Goal: Transaction & Acquisition: Purchase product/service

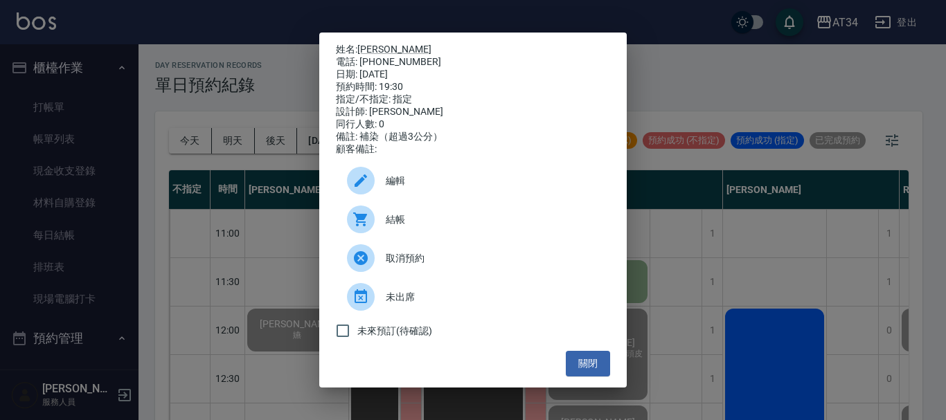
scroll to position [670, 1167]
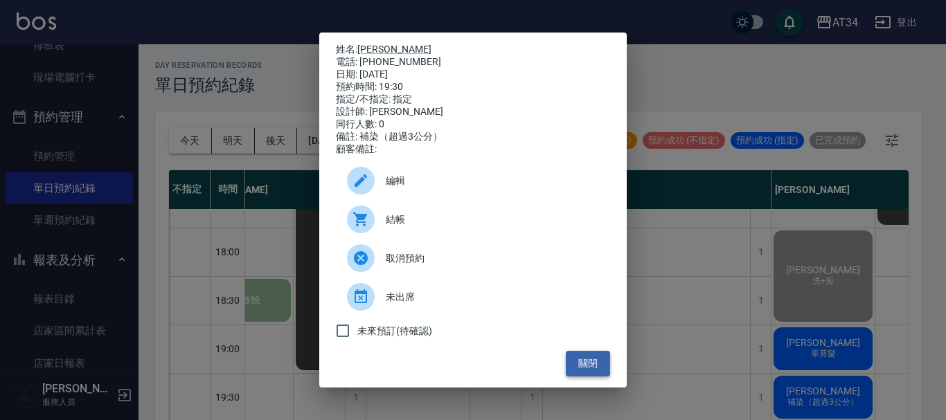
click at [596, 368] on button "關閉" at bounding box center [588, 364] width 44 height 26
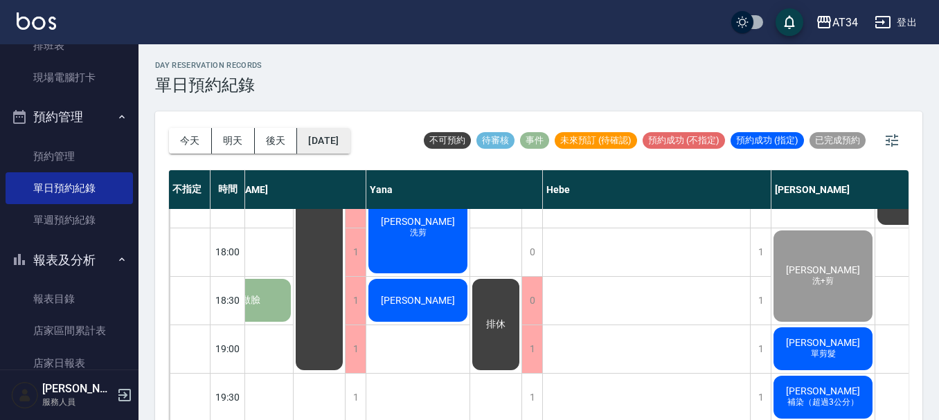
click at [314, 139] on button "[DATE]" at bounding box center [323, 141] width 53 height 26
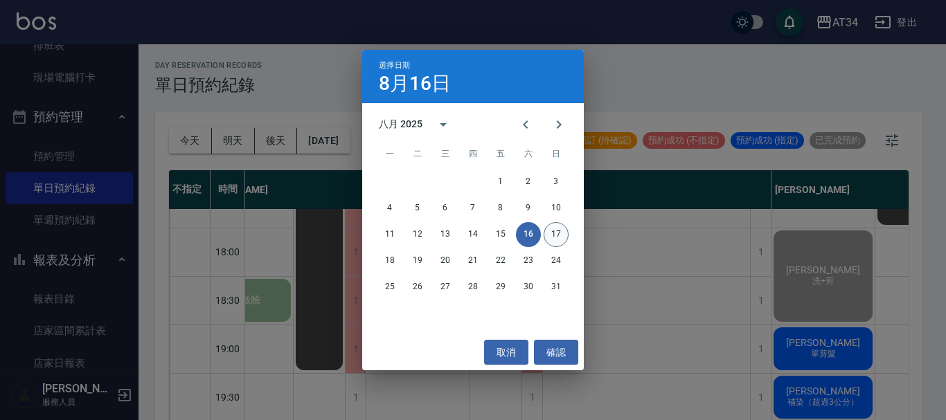
click at [554, 234] on button "17" at bounding box center [556, 234] width 25 height 25
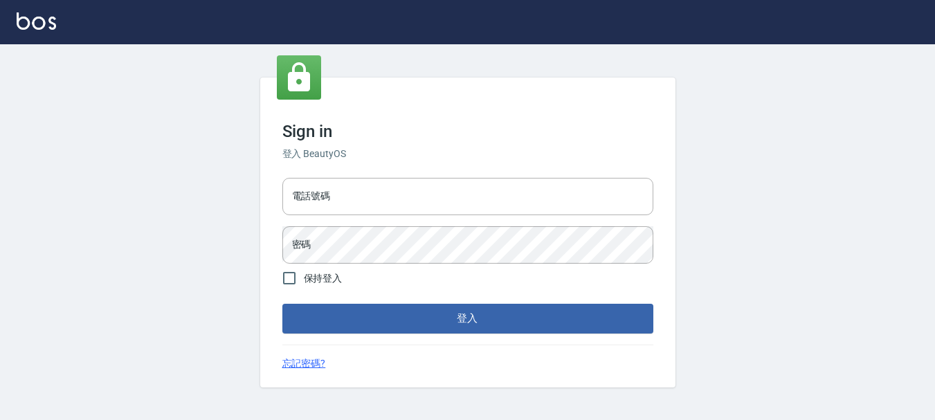
click at [327, 156] on h6 "登入 BeautyOS" at bounding box center [468, 154] width 371 height 15
click at [356, 208] on input "電話號碼" at bounding box center [468, 196] width 371 height 37
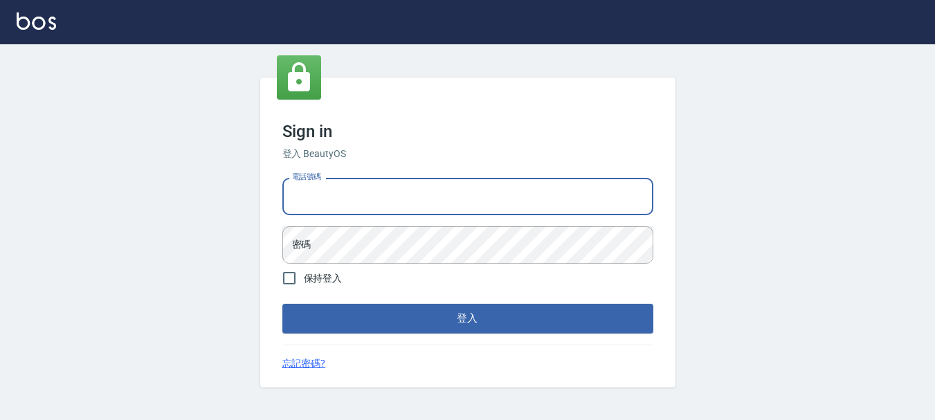
type input "0936954811"
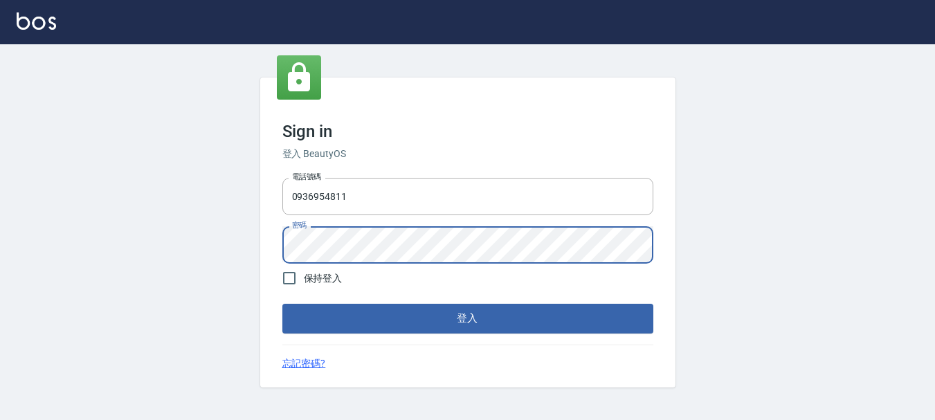
click at [283, 304] on button "登入" at bounding box center [468, 318] width 371 height 29
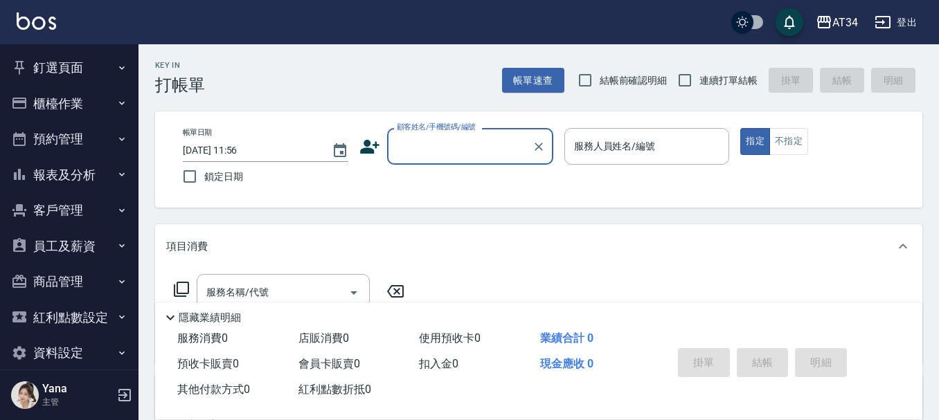
click at [59, 140] on button "預約管理" at bounding box center [69, 139] width 127 height 36
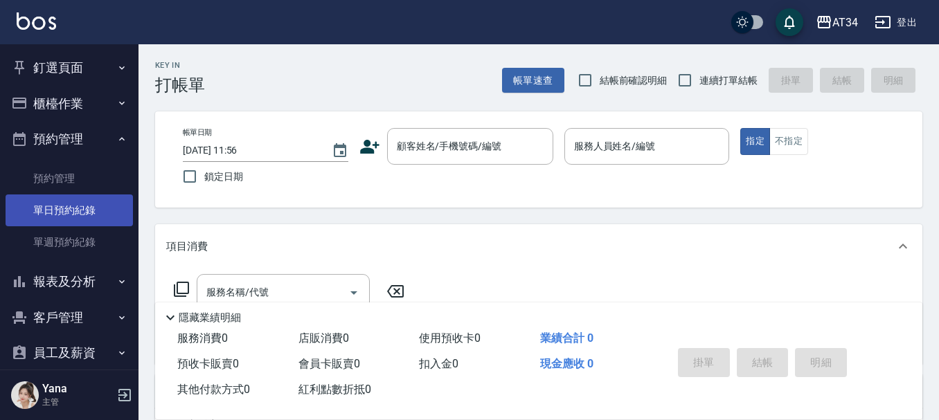
click at [68, 208] on link "單日預約紀錄" at bounding box center [69, 211] width 127 height 32
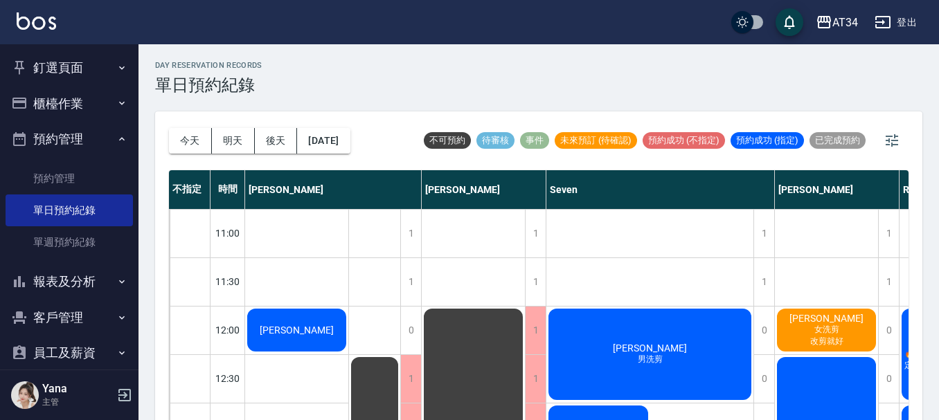
click at [300, 336] on span "女洗剪" at bounding box center [297, 336] width 6 height 0
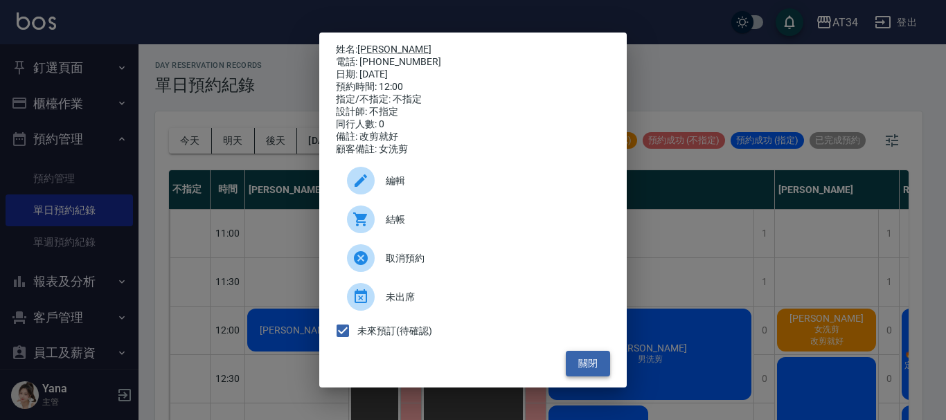
click at [580, 365] on button "關閉" at bounding box center [588, 364] width 44 height 26
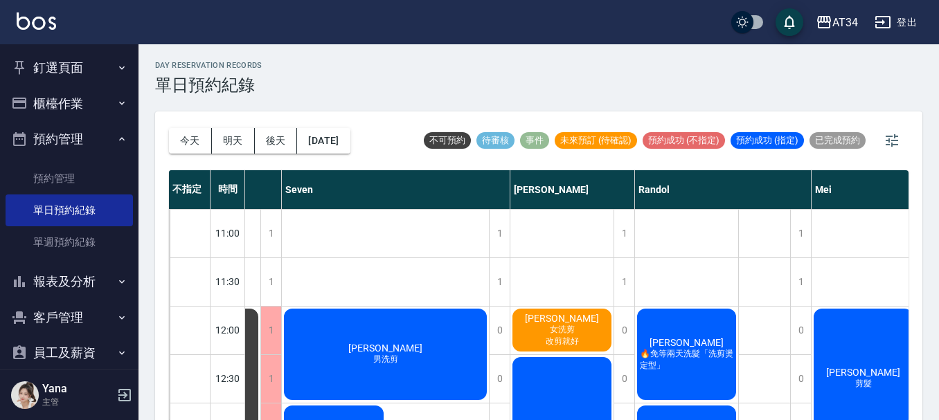
scroll to position [0, 355]
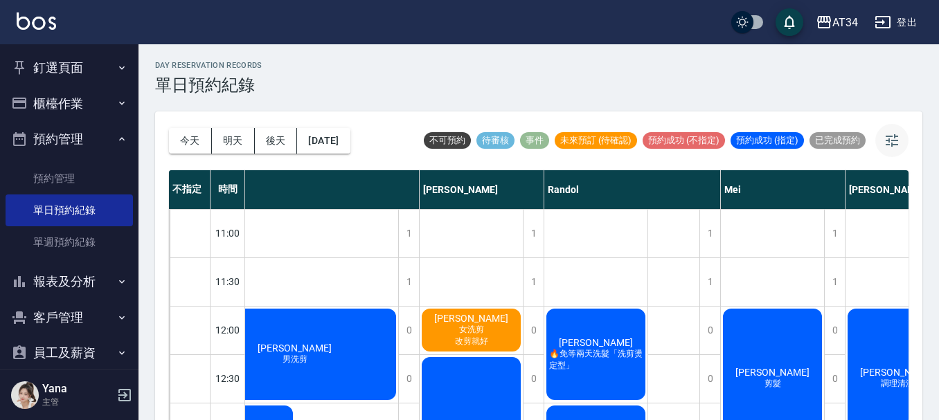
click at [895, 144] on icon "button" at bounding box center [892, 140] width 17 height 17
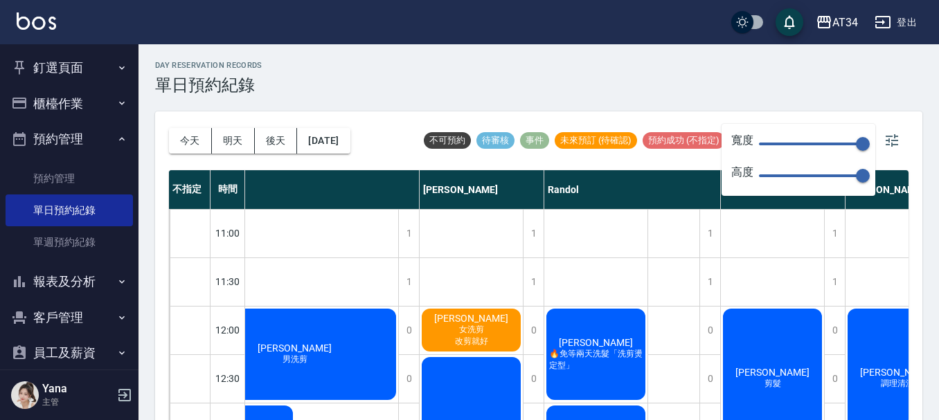
scroll to position [0, 256]
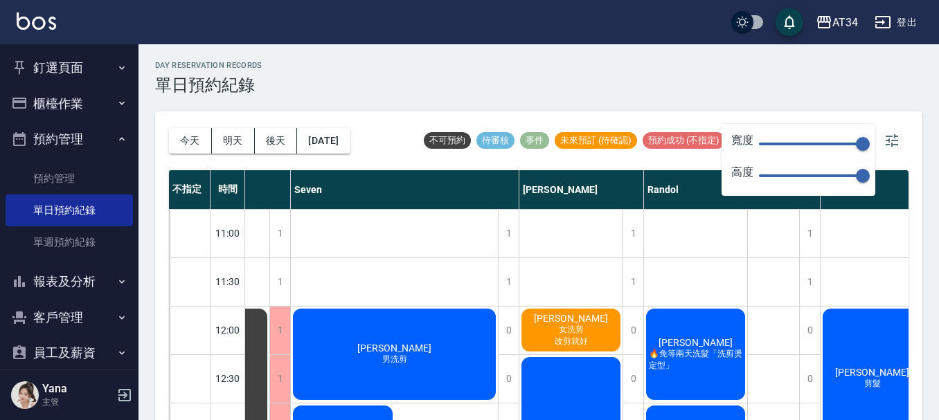
click at [805, 139] on span "150" at bounding box center [811, 144] width 104 height 21
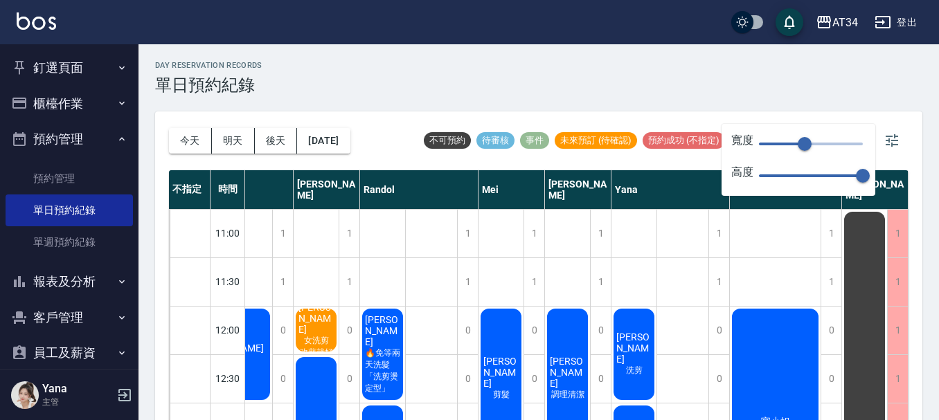
type input "29"
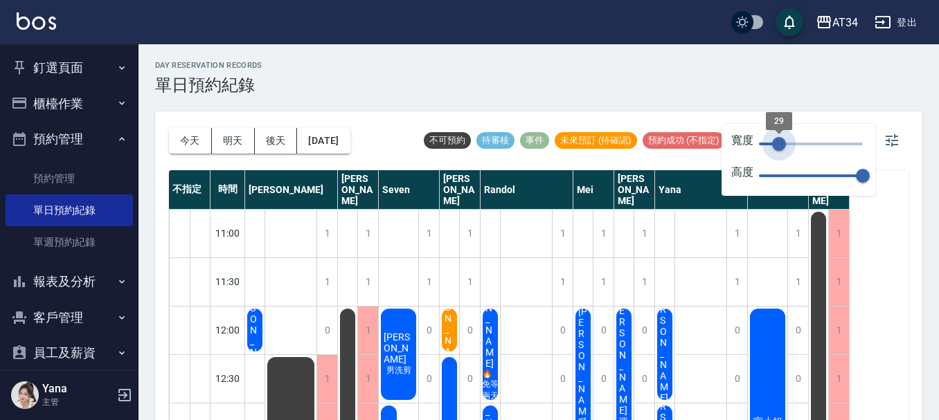
click at [779, 144] on span at bounding box center [769, 144] width 20 height 3
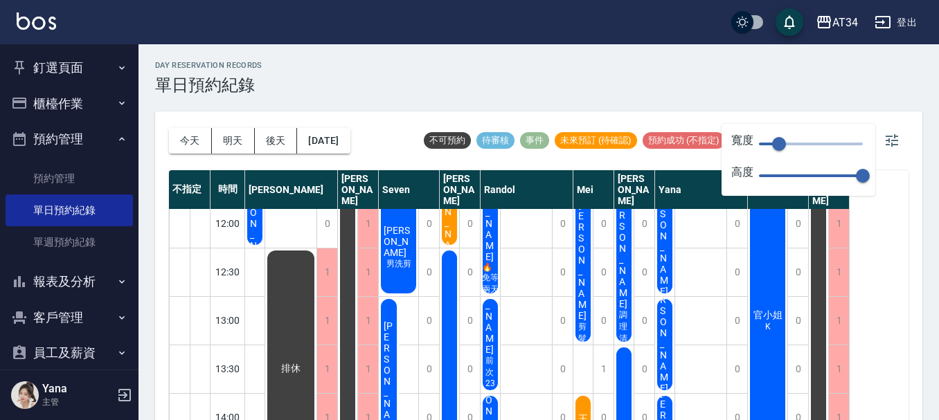
scroll to position [69, 0]
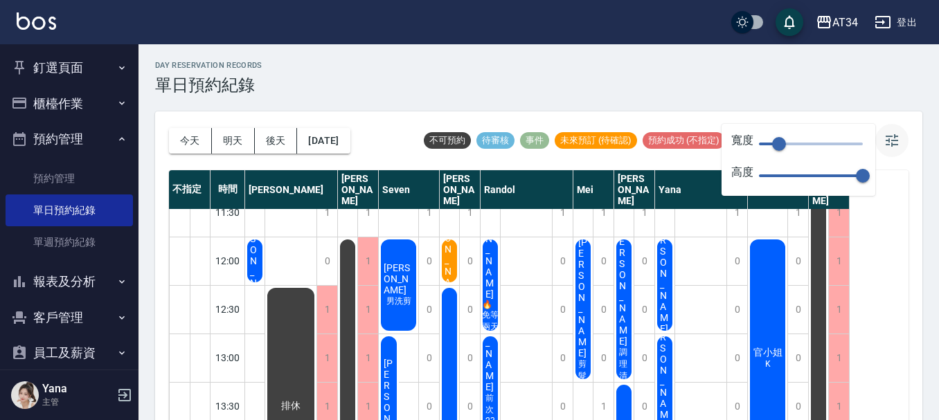
click at [900, 143] on button "button" at bounding box center [891, 140] width 33 height 33
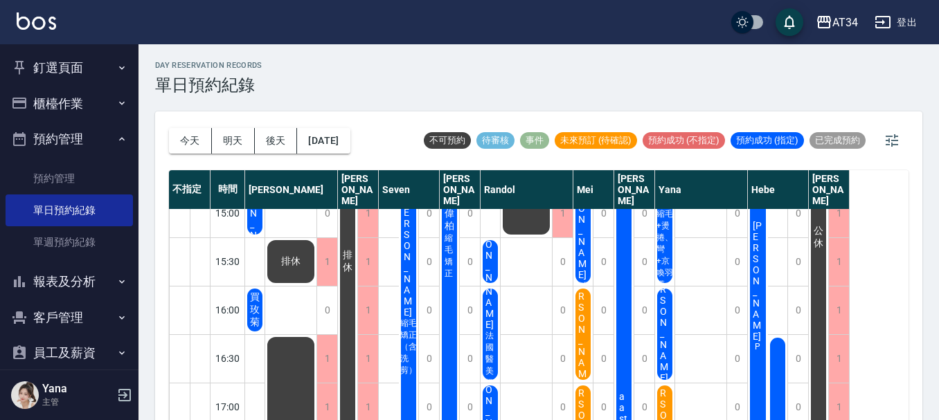
scroll to position [415, 0]
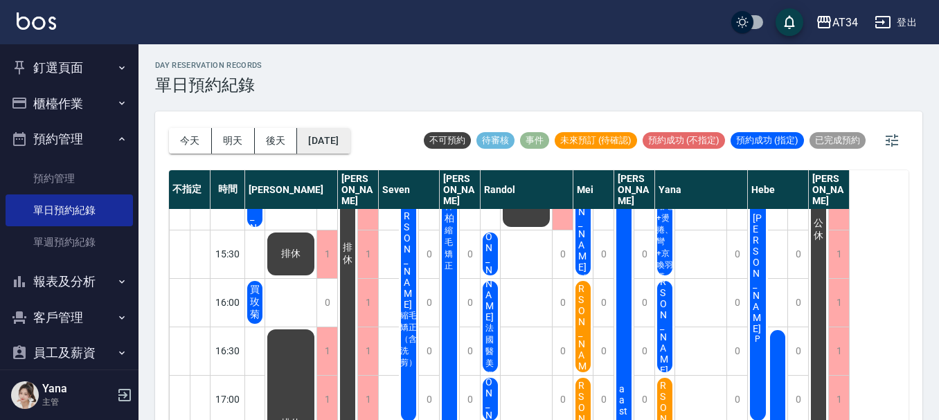
click at [350, 145] on button "[DATE]" at bounding box center [323, 141] width 53 height 26
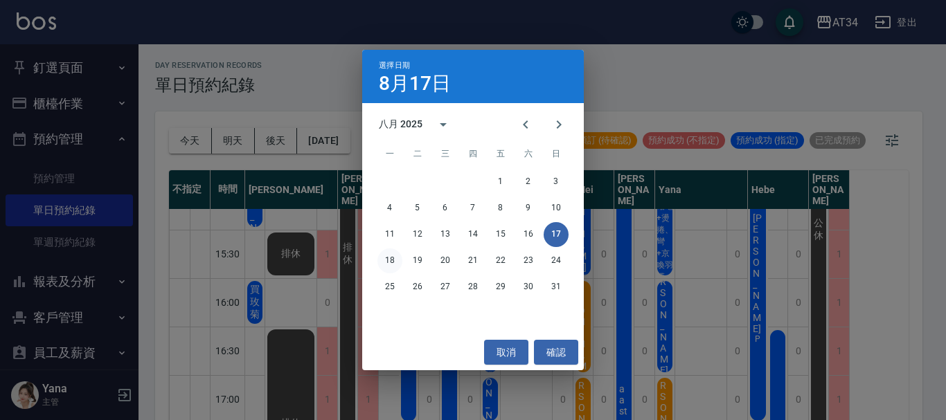
click at [387, 259] on button "18" at bounding box center [389, 261] width 25 height 25
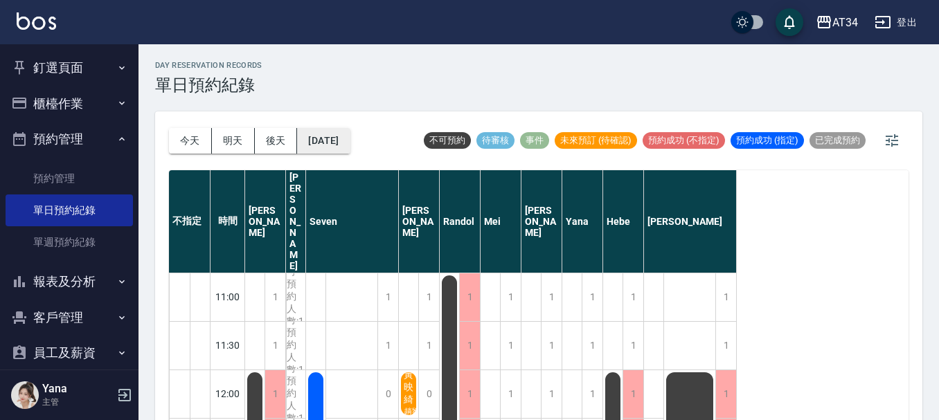
click at [350, 141] on button "2025/08/18" at bounding box center [323, 141] width 53 height 26
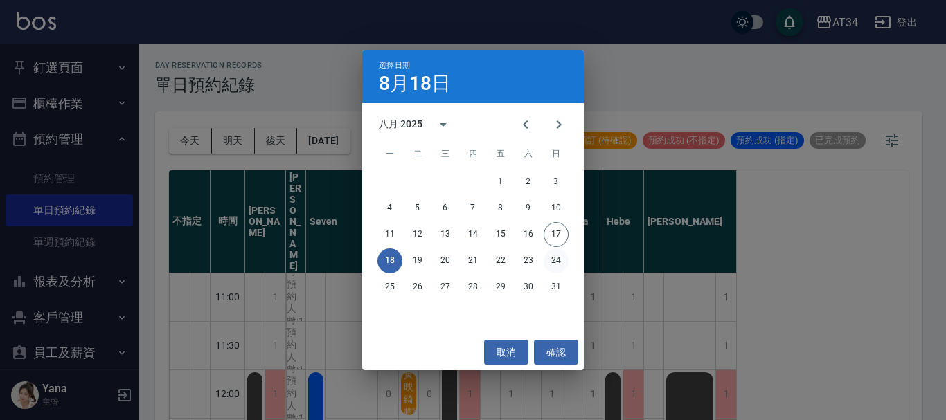
click at [564, 262] on button "24" at bounding box center [556, 261] width 25 height 25
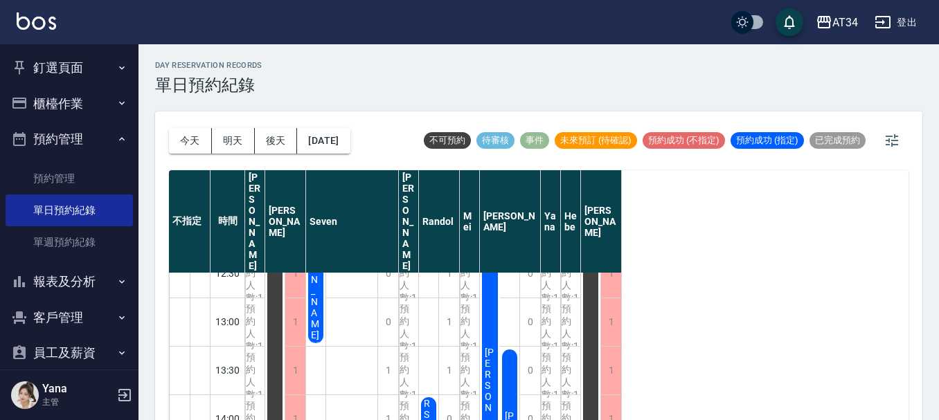
scroll to position [208, 0]
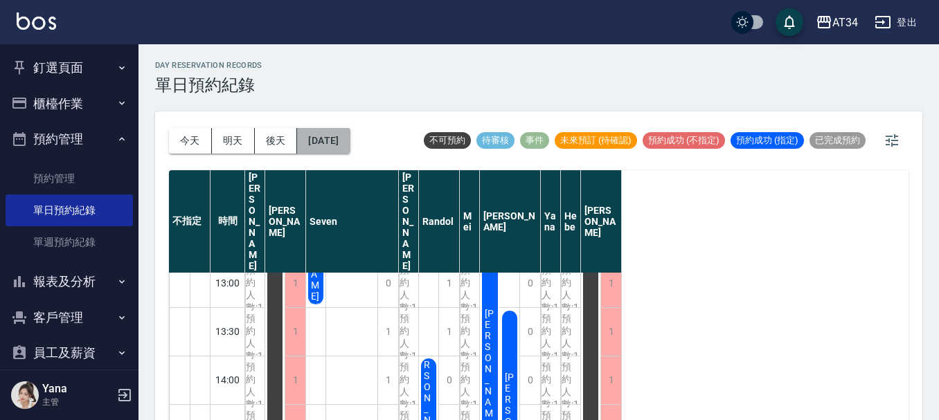
click at [350, 145] on button "2025/08/24" at bounding box center [323, 141] width 53 height 26
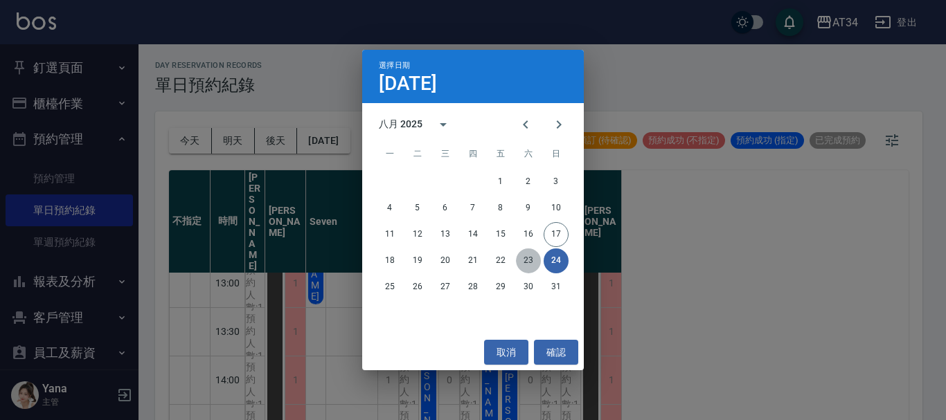
click at [525, 259] on button "23" at bounding box center [528, 261] width 25 height 25
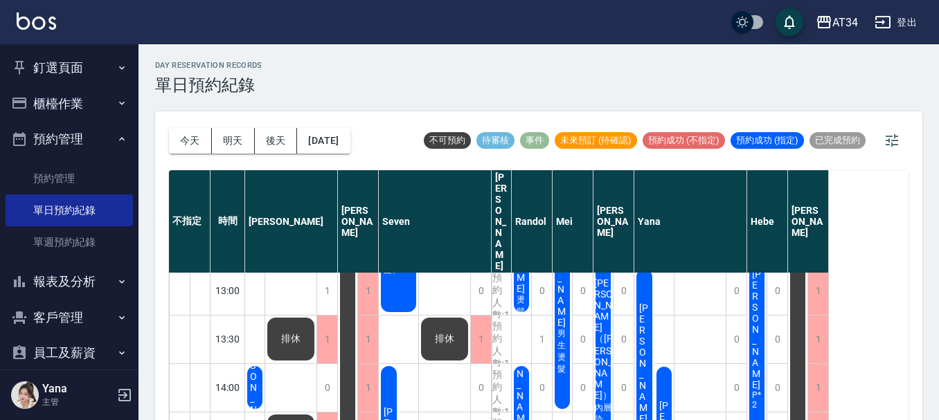
scroll to position [138, 0]
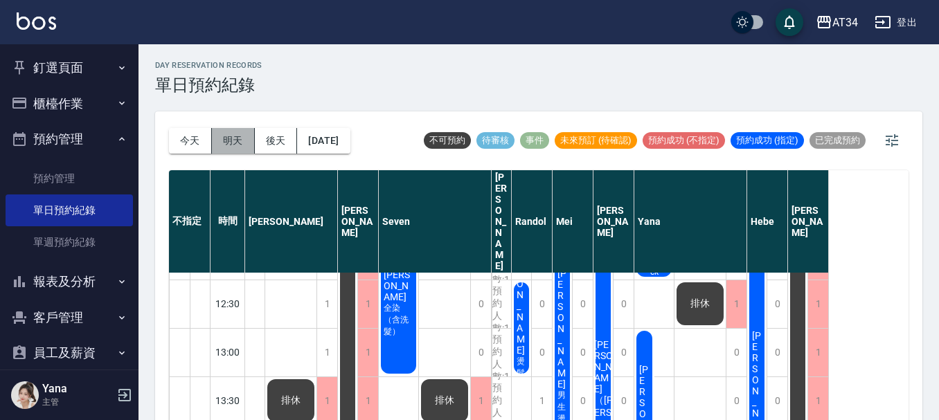
click at [245, 146] on button "明天" at bounding box center [233, 141] width 43 height 26
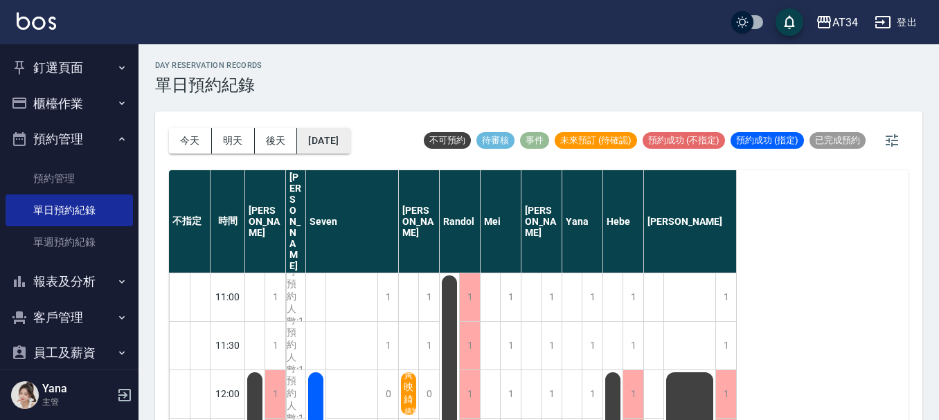
click at [350, 145] on button "2025/08/18" at bounding box center [323, 141] width 53 height 26
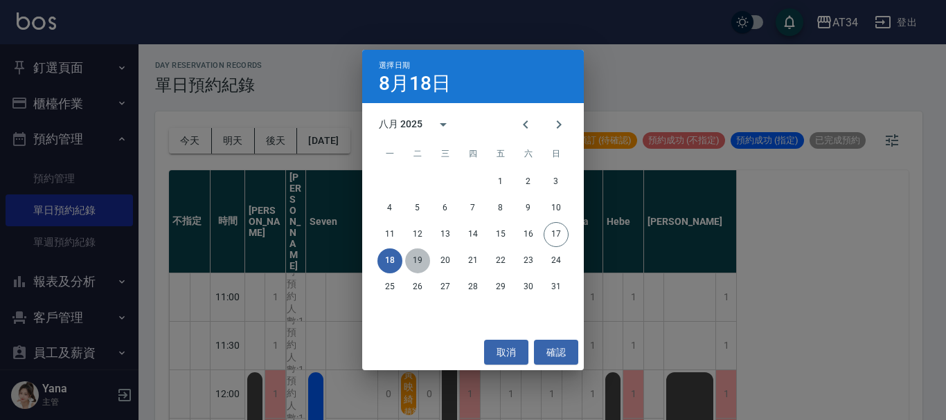
click at [413, 259] on button "19" at bounding box center [417, 261] width 25 height 25
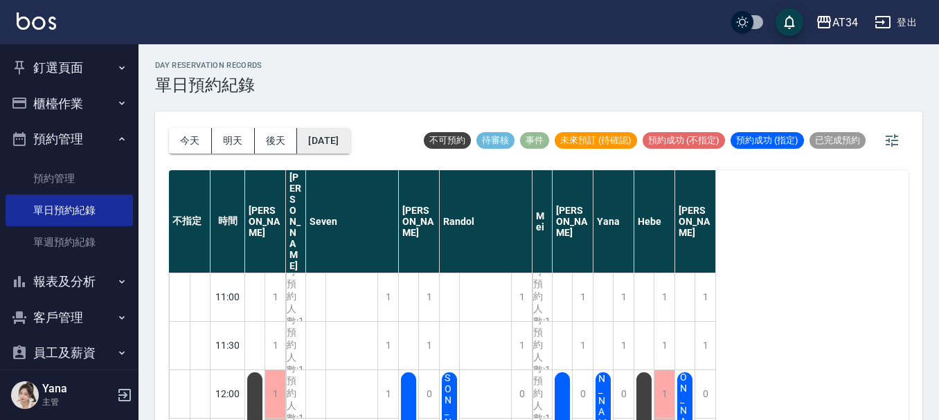
click at [350, 132] on button "2025/08/19" at bounding box center [323, 141] width 53 height 26
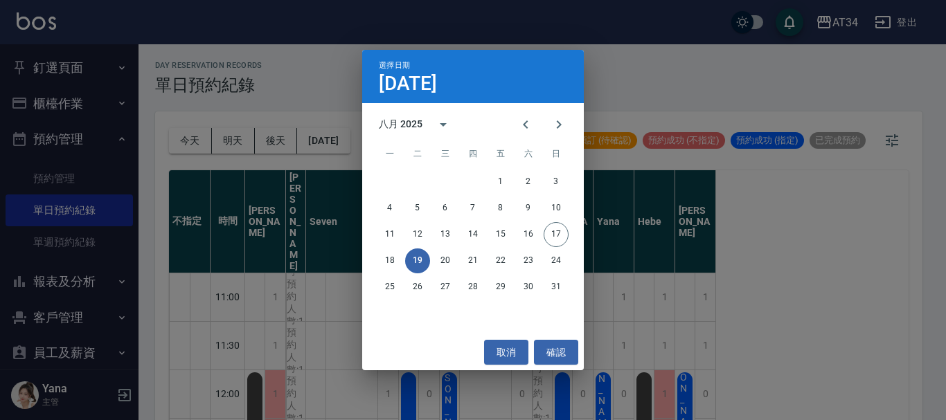
click at [767, 277] on div "選擇日期 8月19日 八月 2025 一 二 三 四 五 六 日 1 2 3 4 5 6 7 8 9 10 11 12 13 14 15 16 17 18 1…" at bounding box center [473, 210] width 946 height 420
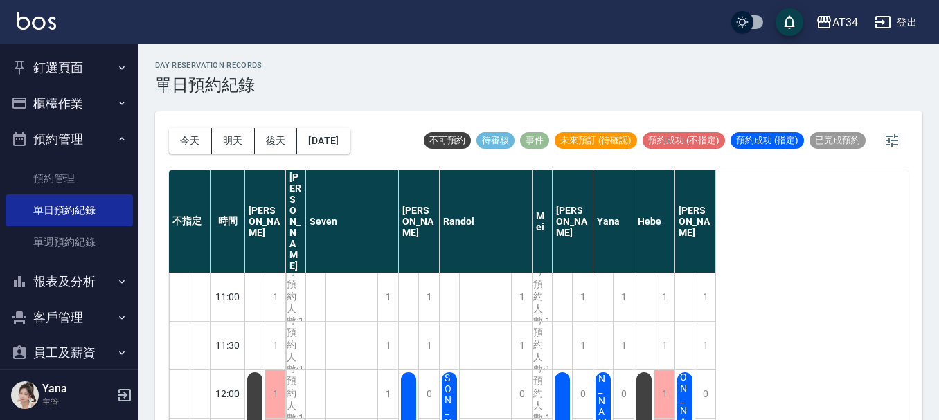
scroll to position [138, 0]
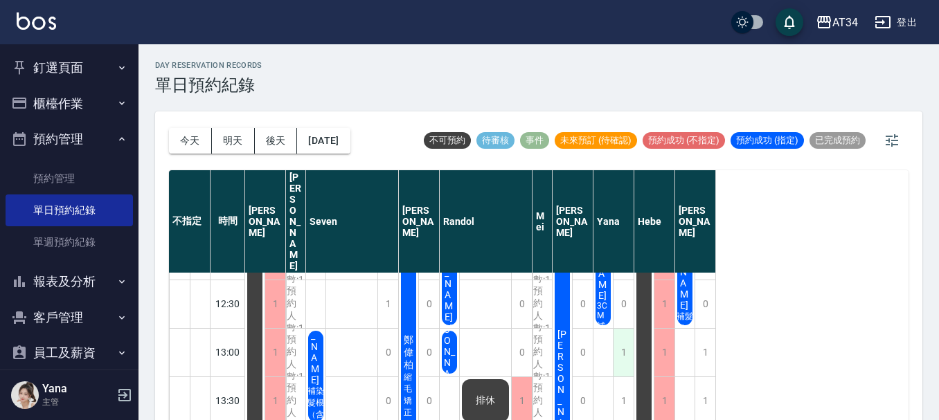
click at [622, 329] on div "1" at bounding box center [623, 353] width 21 height 48
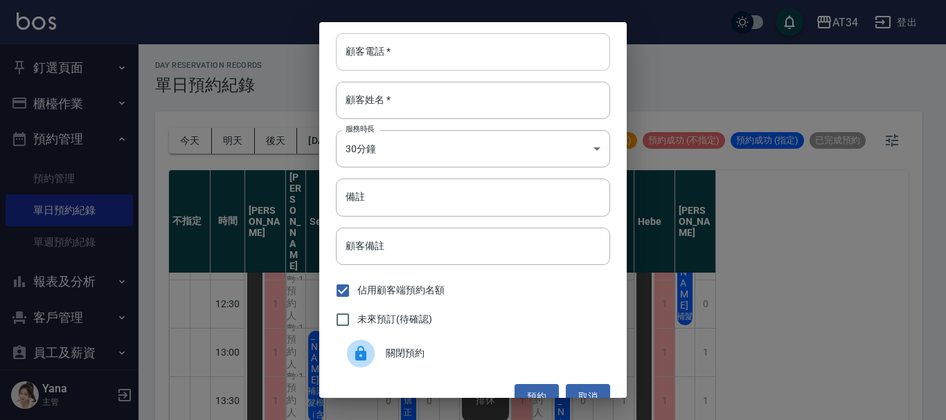
click at [400, 54] on input "顧客電話   *" at bounding box center [473, 51] width 274 height 37
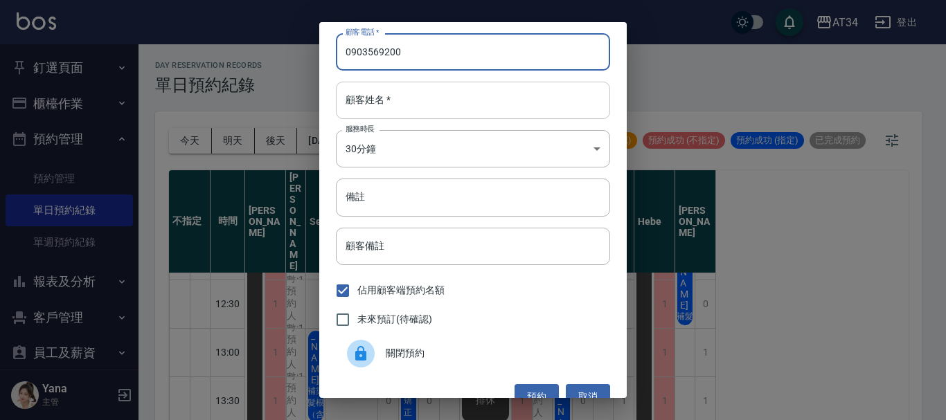
type input "0903569200"
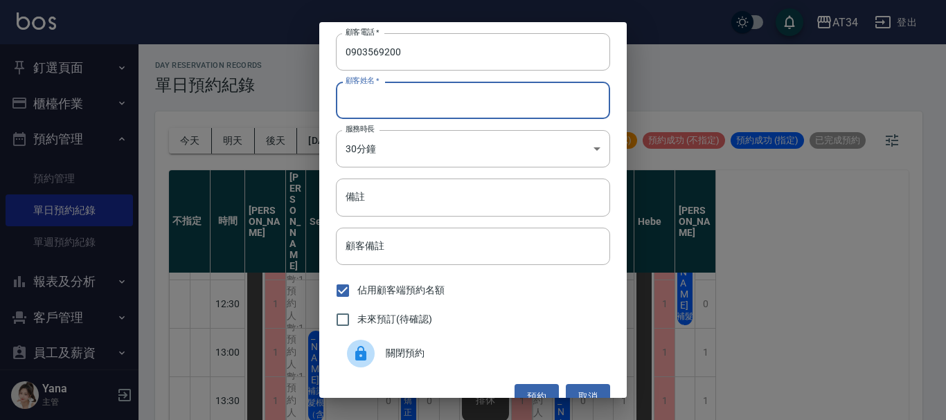
click at [397, 90] on input "顧客姓名   *" at bounding box center [473, 100] width 274 height 37
type input "X"
type input "林S"
click at [433, 199] on input "備註" at bounding box center [473, 197] width 274 height 37
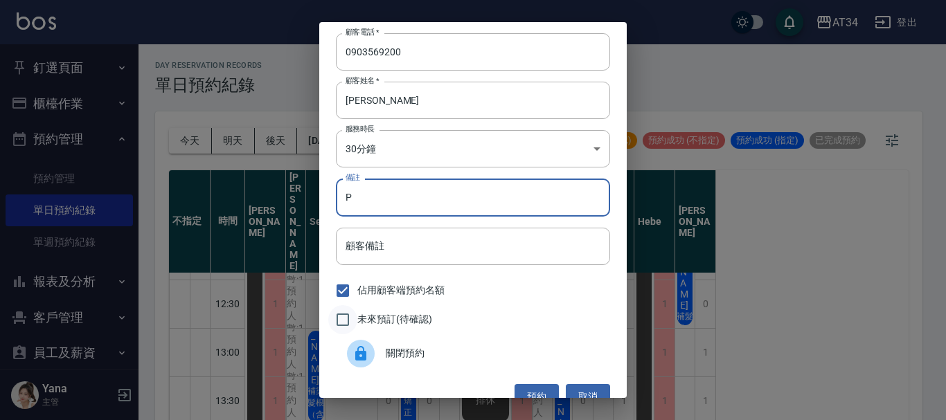
type input "P"
click at [338, 321] on input "未來預訂(待確認)" at bounding box center [342, 319] width 29 height 29
checkbox input "true"
click at [424, 200] on input "P" at bounding box center [473, 197] width 274 height 37
click at [420, 206] on input "P捲" at bounding box center [473, 197] width 274 height 37
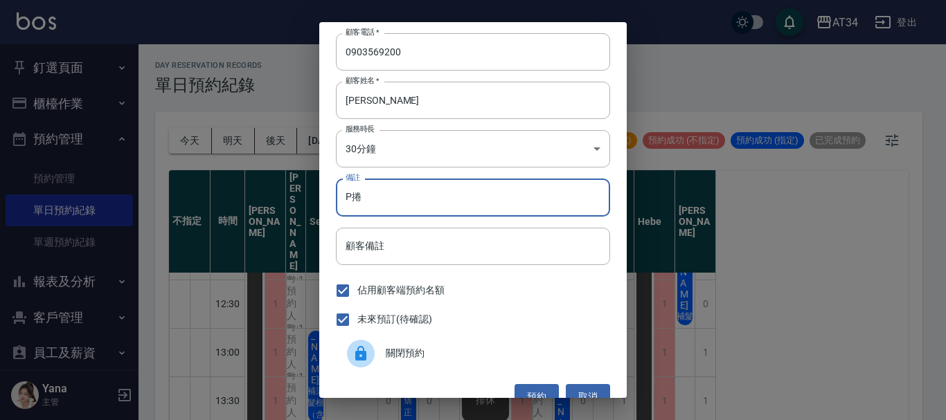
click at [422, 198] on input "P捲" at bounding box center [473, 197] width 274 height 37
type input "P捲 學"
click at [526, 391] on button "預約" at bounding box center [536, 397] width 44 height 26
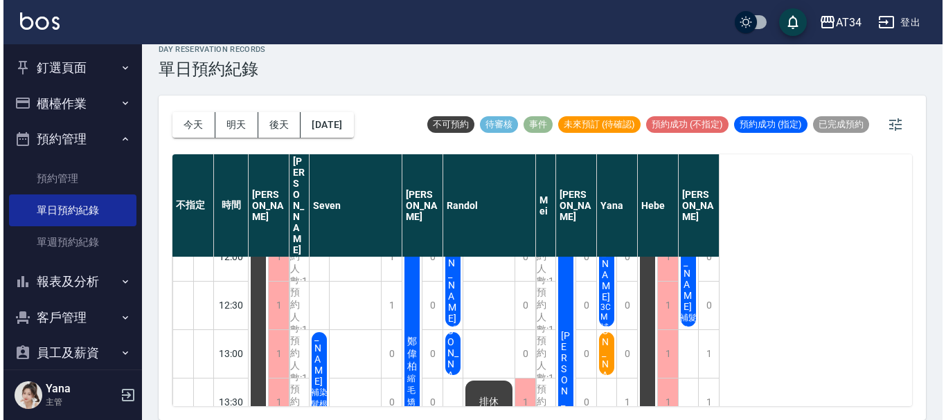
scroll to position [116, 0]
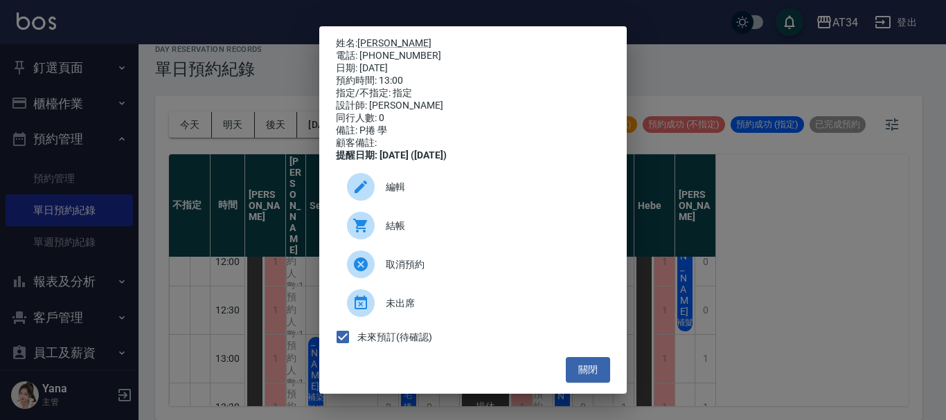
click at [433, 195] on span "編輯" at bounding box center [492, 187] width 213 height 15
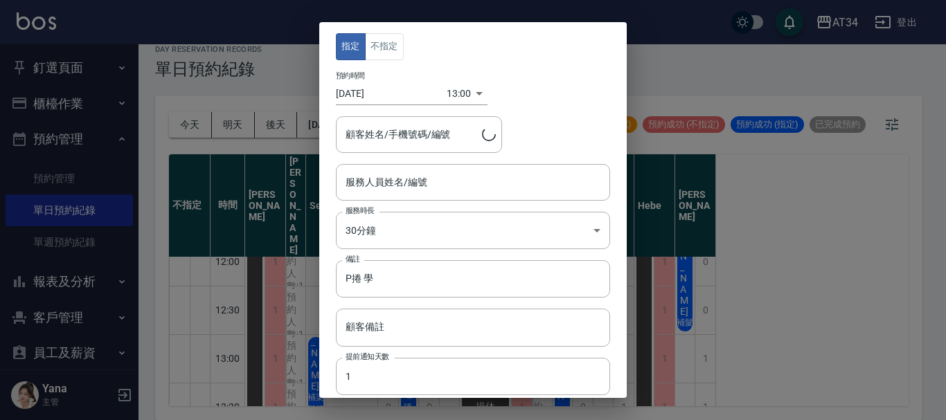
type input "Yana-09"
type input "林S/0903569200"
click at [386, 194] on input "Yana-09" at bounding box center [462, 182] width 241 height 24
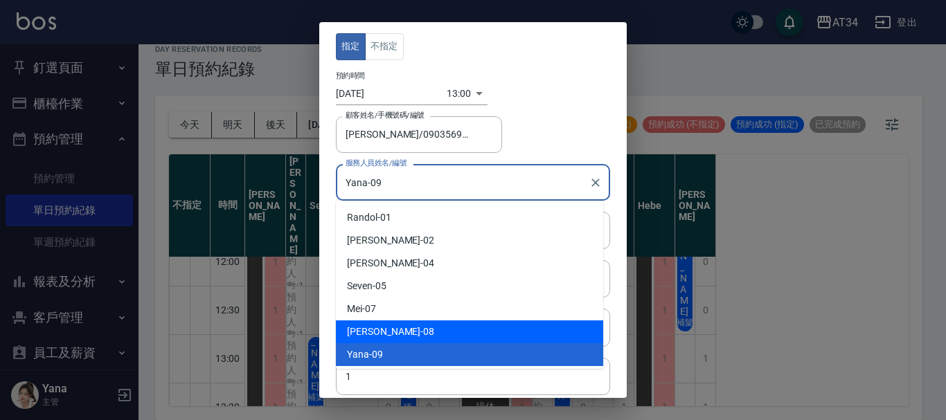
click at [380, 330] on div "Emma -08" at bounding box center [469, 332] width 267 height 23
type input "Emma-08"
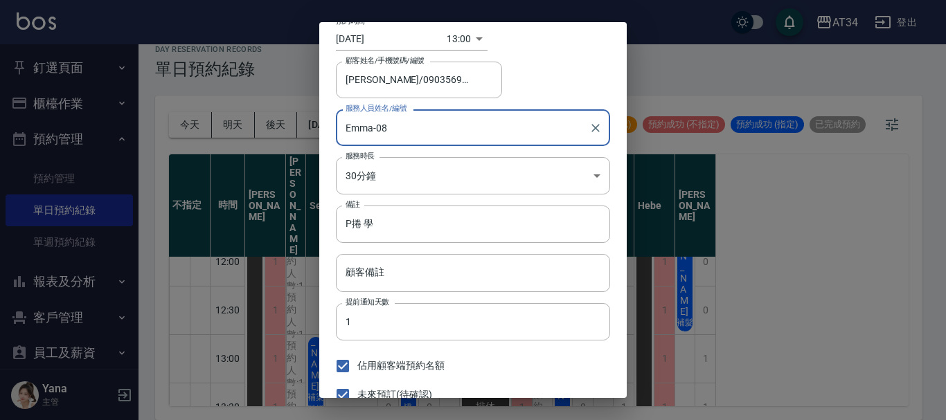
scroll to position [102, 0]
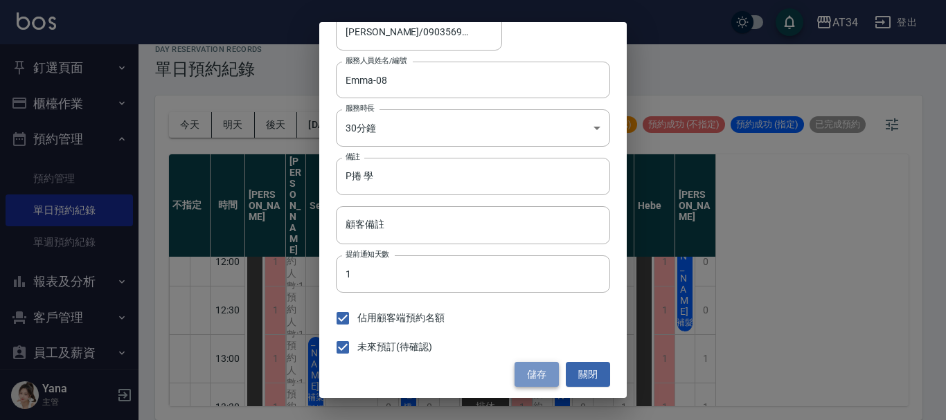
click at [514, 367] on button "儲存" at bounding box center [536, 375] width 44 height 26
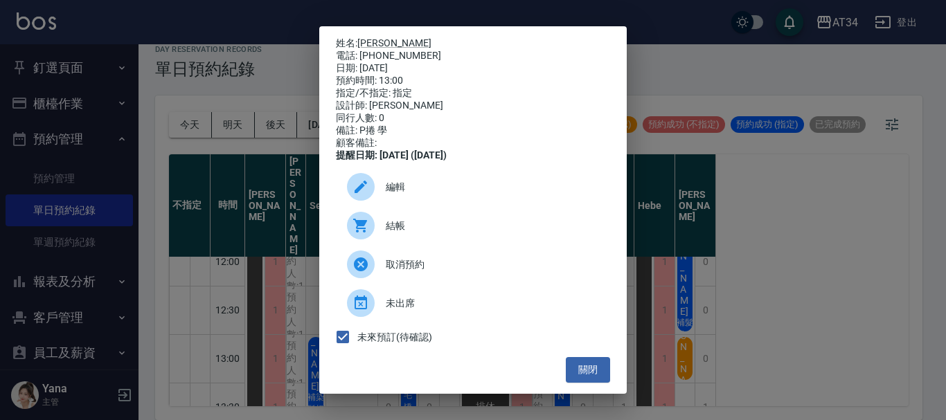
click at [441, 195] on span "編輯" at bounding box center [492, 187] width 213 height 15
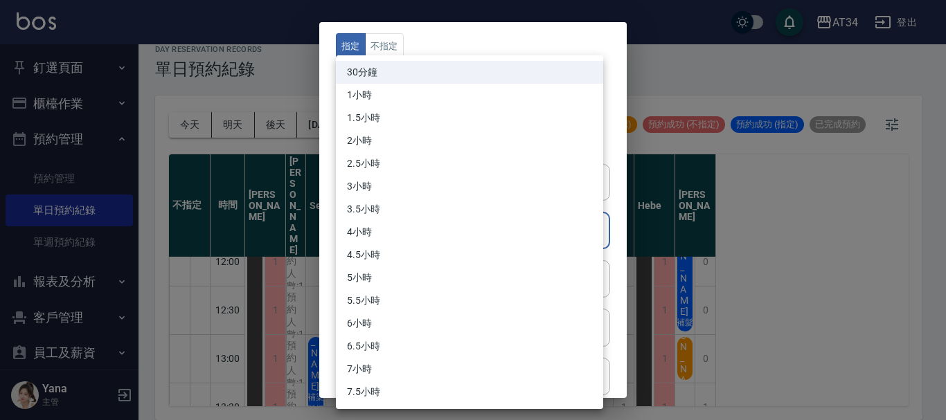
click at [439, 228] on body "AT34 登出 釘選頁面 打帳單 帳單列表 現場電腦打卡 單日預約紀錄 店家日報表 設計師日報表 設計師業績表 櫃檯作業 打帳單 帳單列表 現金收支登錄 高階…" at bounding box center [473, 202] width 946 height 436
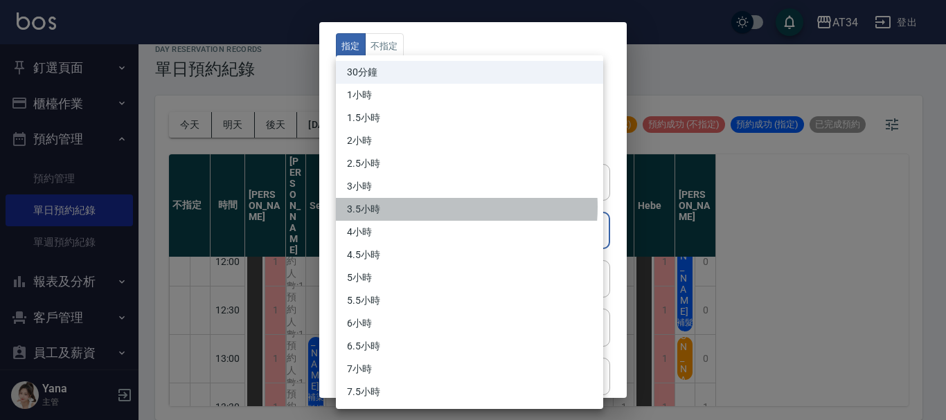
click at [427, 207] on li "3.5小時" at bounding box center [469, 209] width 267 height 23
type input "7"
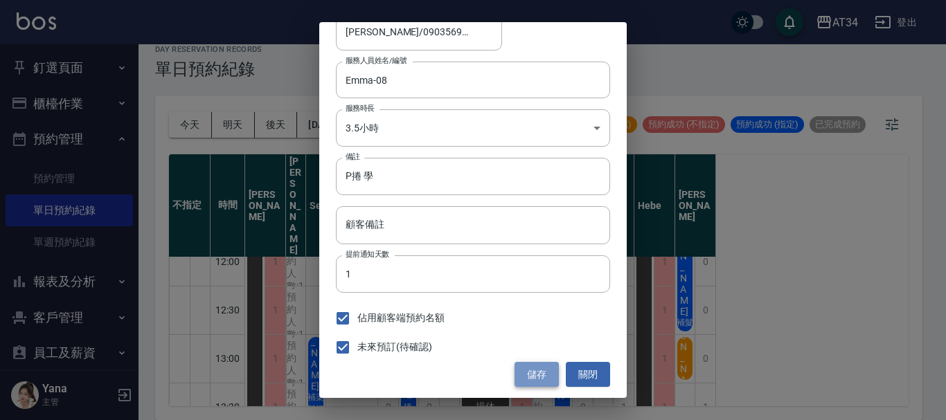
click at [522, 369] on button "儲存" at bounding box center [536, 375] width 44 height 26
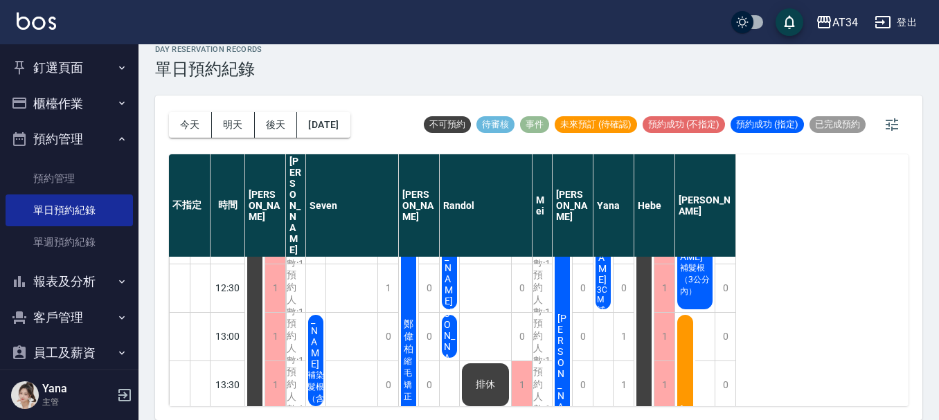
scroll to position [208, 0]
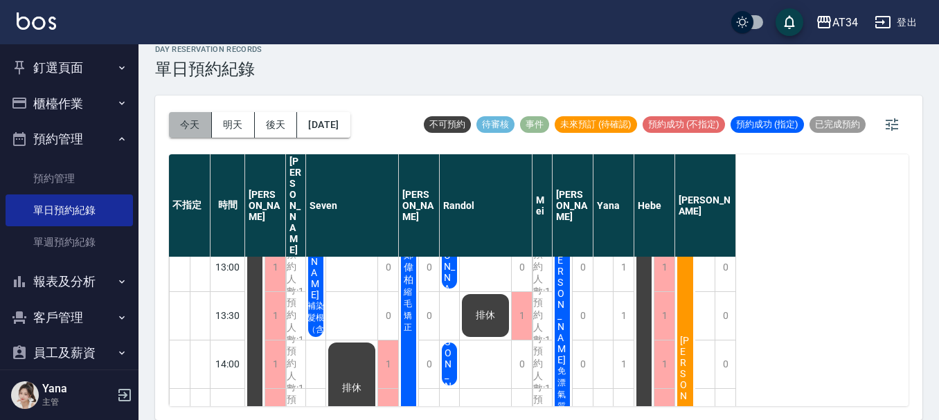
click at [198, 122] on button "今天" at bounding box center [190, 125] width 43 height 26
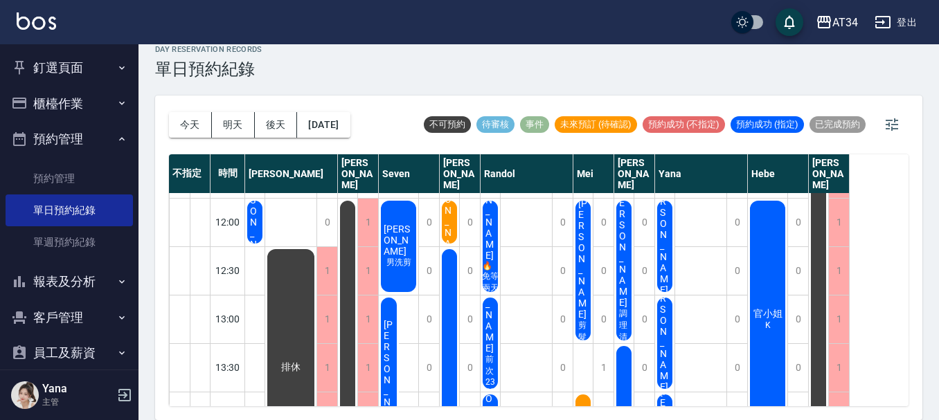
scroll to position [69, 0]
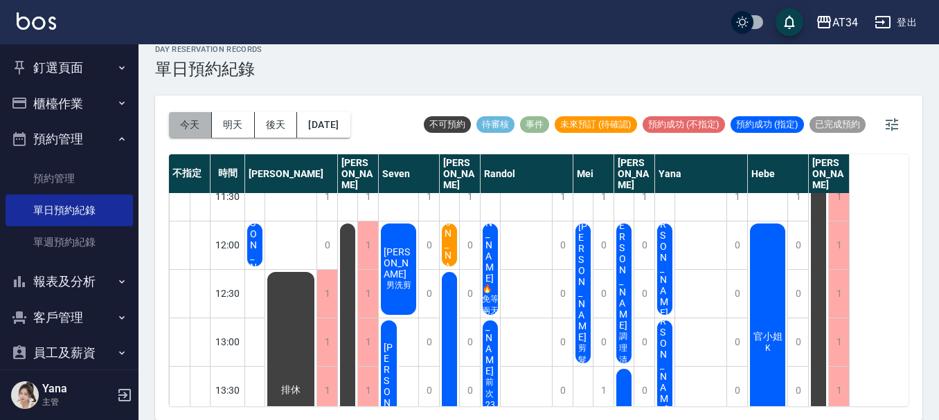
click at [183, 129] on button "今天" at bounding box center [190, 125] width 43 height 26
click at [192, 123] on button "今天" at bounding box center [190, 125] width 43 height 26
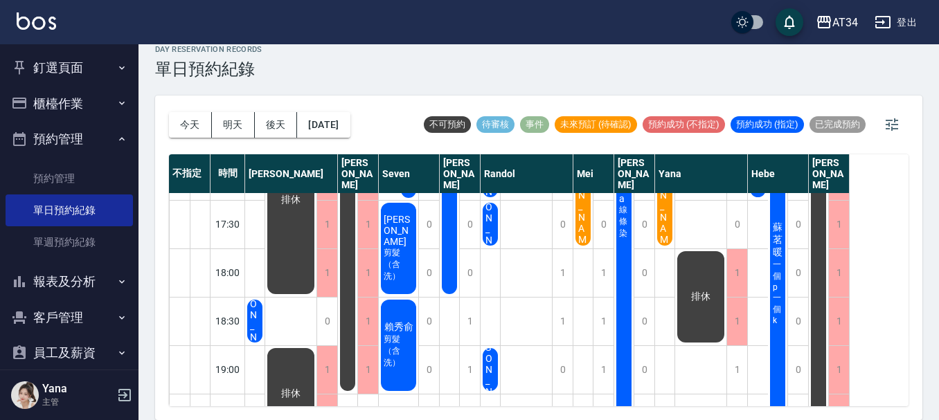
scroll to position [554, 0]
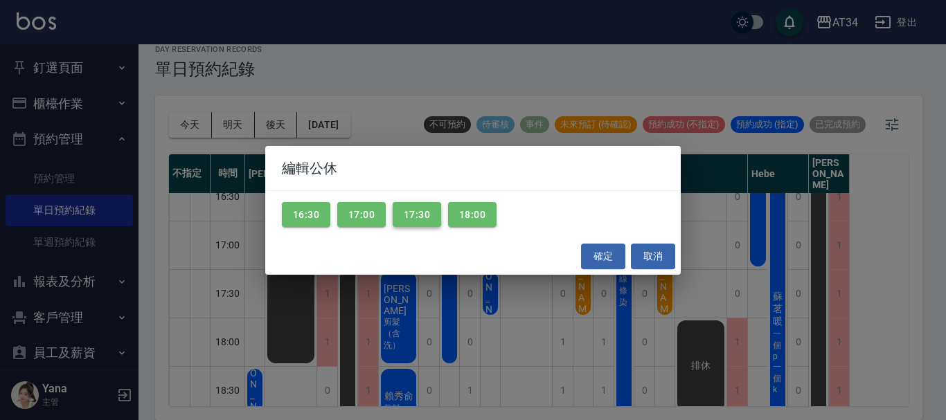
click at [426, 214] on button "17:30" at bounding box center [417, 215] width 48 height 26
click at [622, 260] on button "確定" at bounding box center [603, 257] width 44 height 26
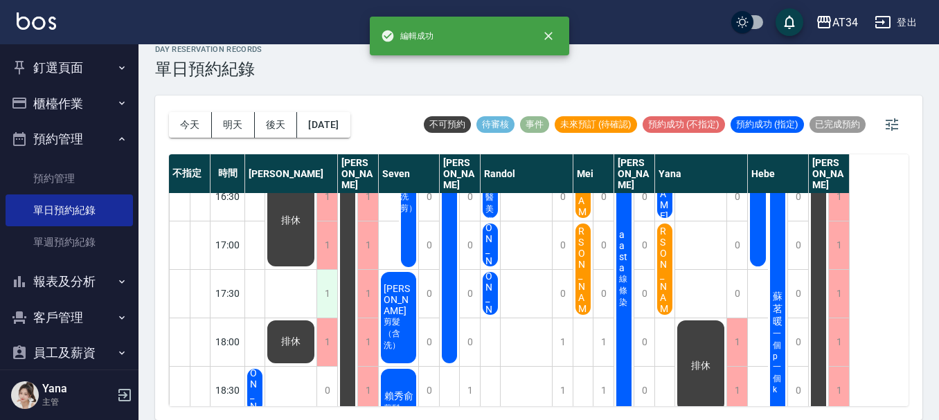
click at [330, 289] on div "1" at bounding box center [326, 294] width 21 height 48
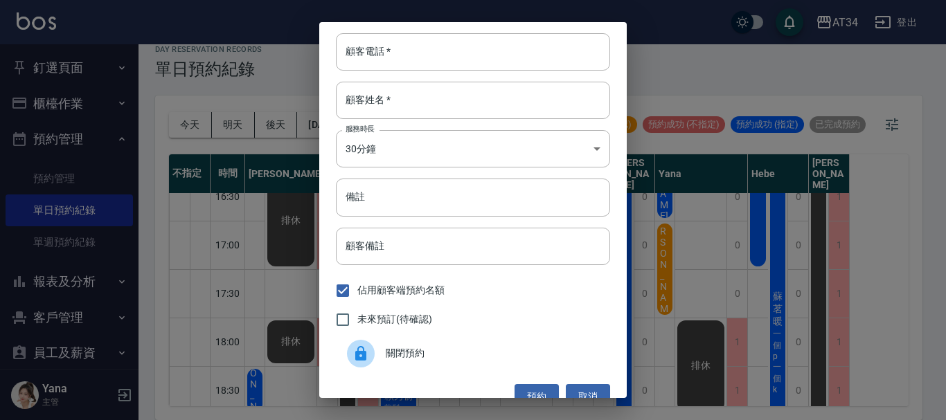
click at [693, 258] on div "顧客電話   * 顧客電話   * 顧客姓名   * 顧客姓名   * 服務時長 30分鐘 1 服務時長 備註 備註 顧客備註 顧客備註 佔用顧客端預約名額 …" at bounding box center [473, 210] width 946 height 420
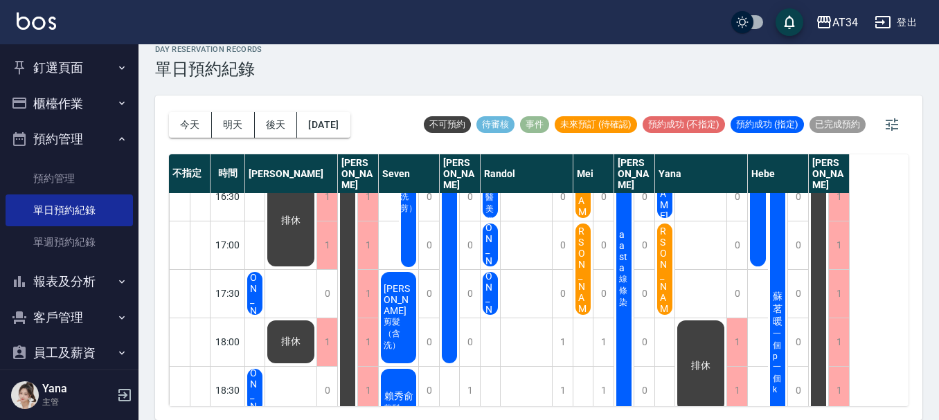
click at [692, 258] on div "排休" at bounding box center [701, 148] width 52 height 1018
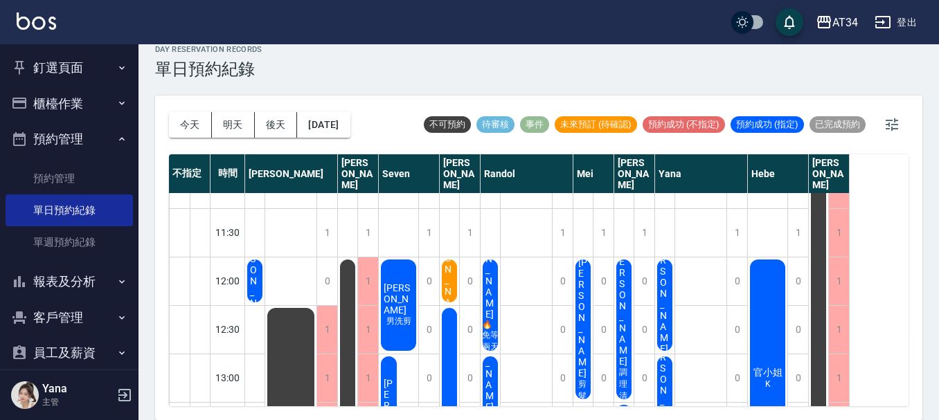
scroll to position [0, 0]
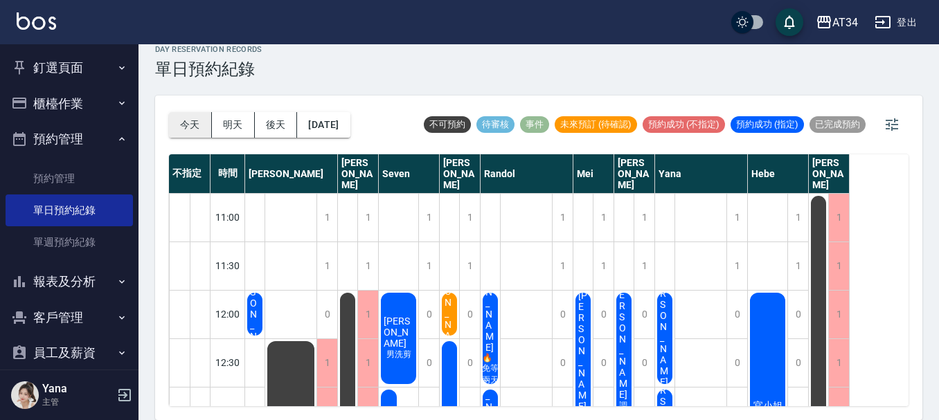
click at [201, 128] on button "今天" at bounding box center [190, 125] width 43 height 26
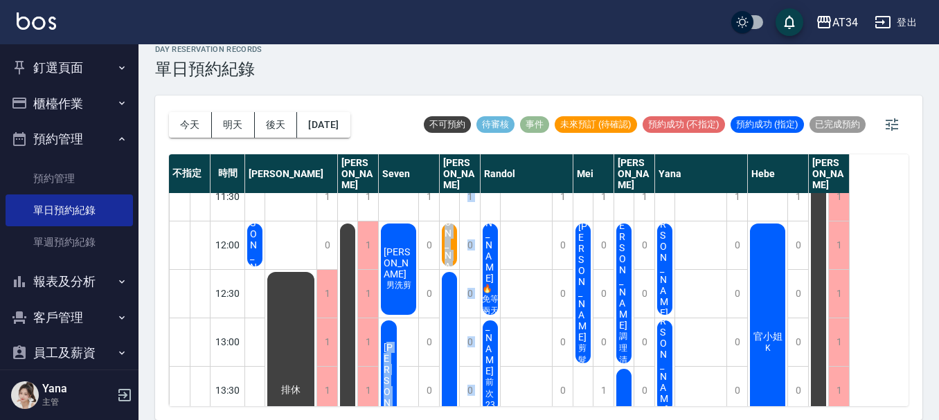
drag, startPoint x: 404, startPoint y: 370, endPoint x: 458, endPoint y: 377, distance: 55.1
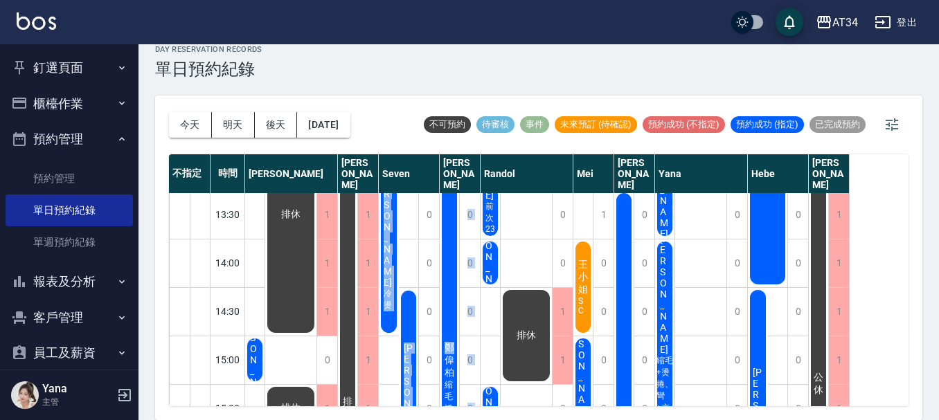
scroll to position [215, 0]
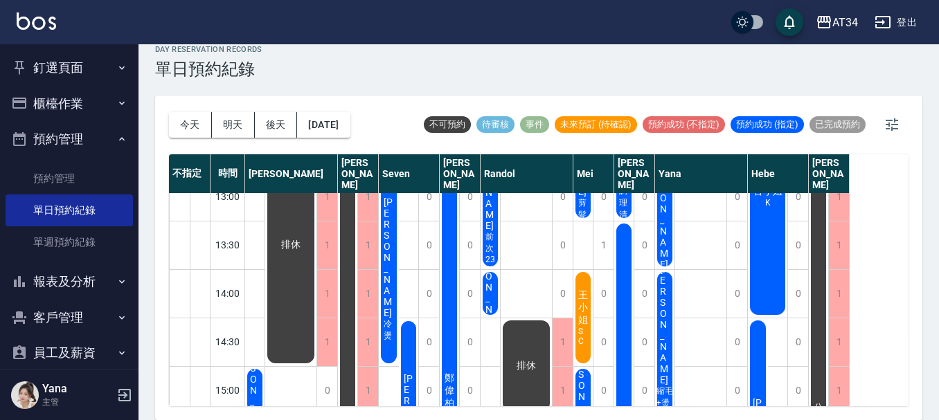
click at [265, 123] on div "王 小姐 SC" at bounding box center [254, 99] width 19 height 47
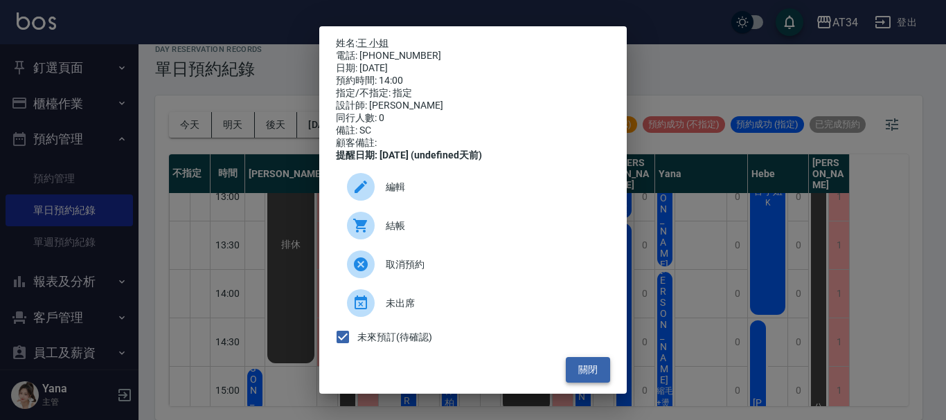
click at [589, 379] on button "關閉" at bounding box center [588, 370] width 44 height 26
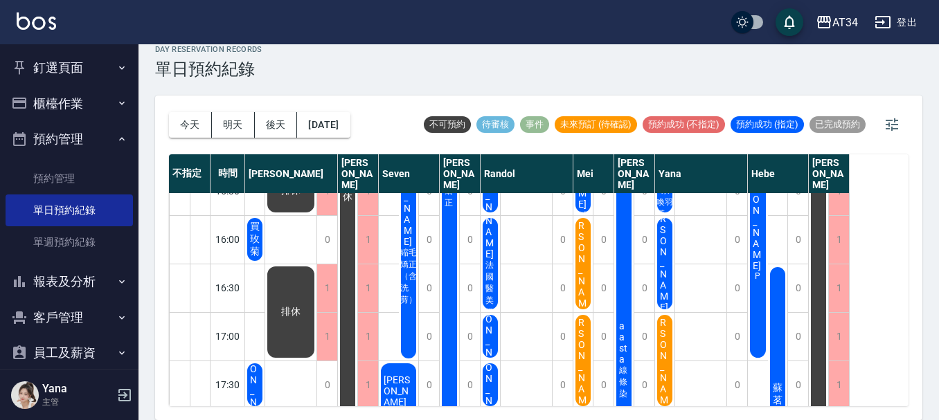
scroll to position [492, 0]
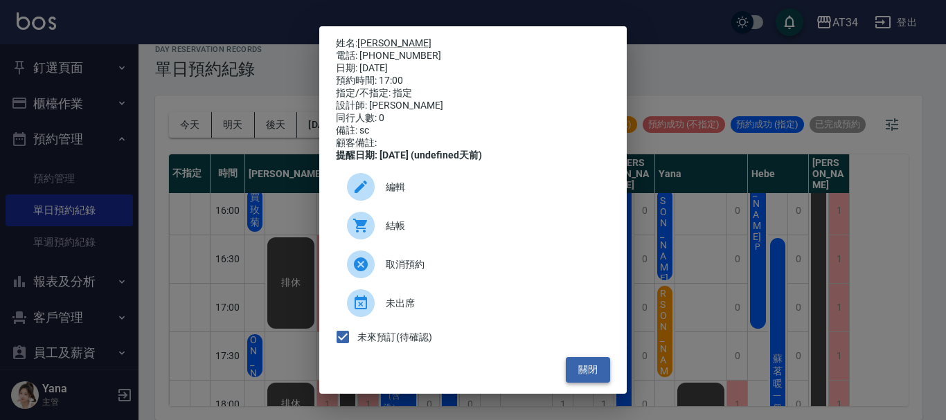
click at [566, 368] on button "關閉" at bounding box center [588, 370] width 44 height 26
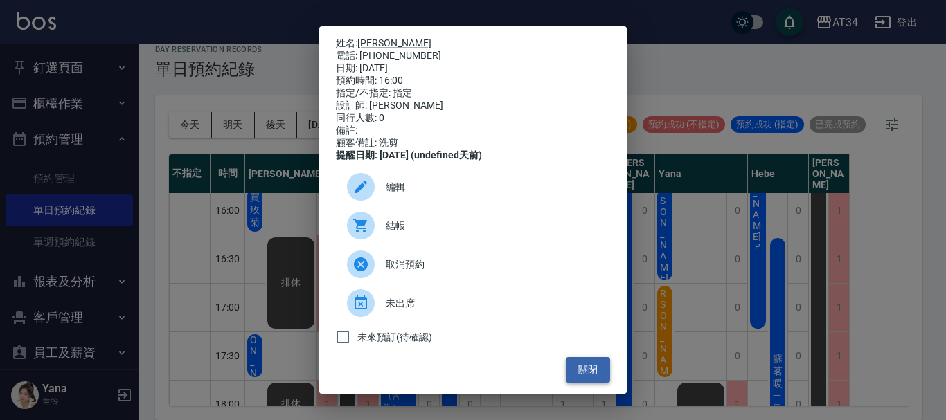
click at [577, 382] on button "關閉" at bounding box center [588, 370] width 44 height 26
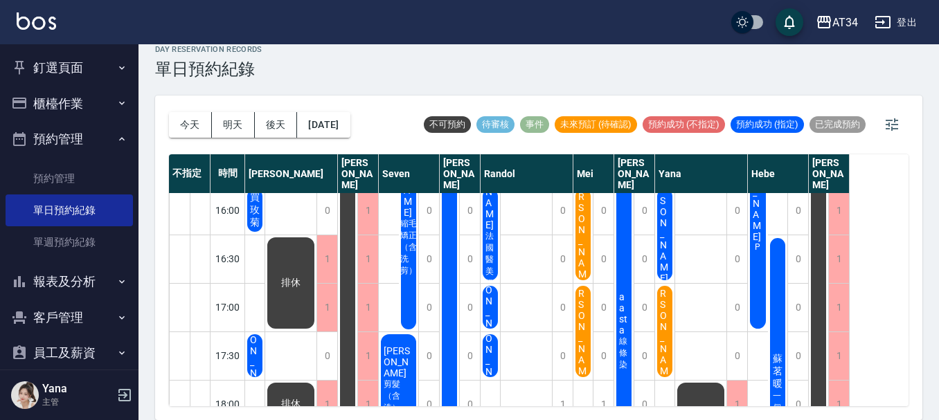
click at [687, 316] on div "排休" at bounding box center [701, 211] width 52 height 1018
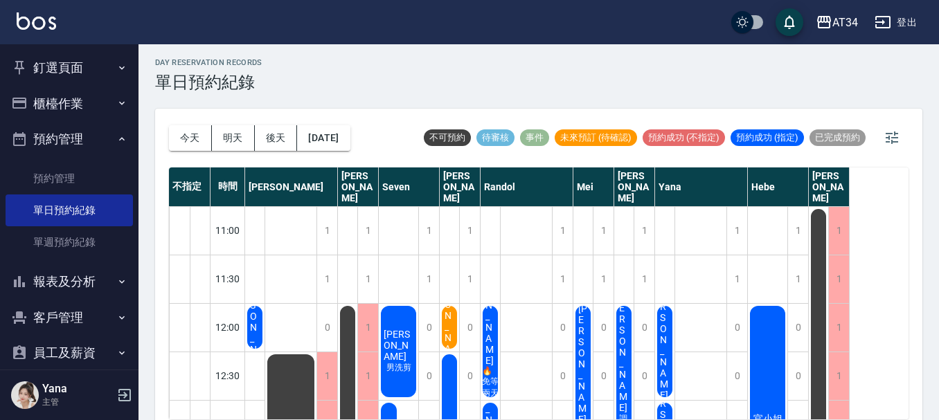
scroll to position [0, 0]
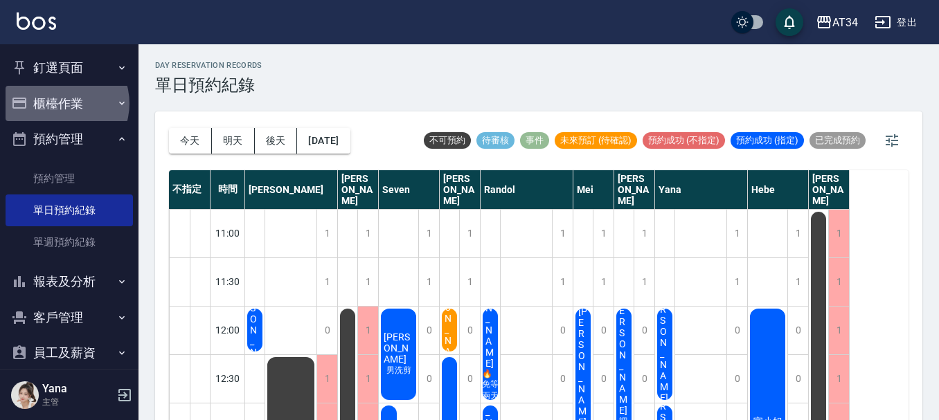
click at [60, 103] on button "櫃檯作業" at bounding box center [69, 104] width 127 height 36
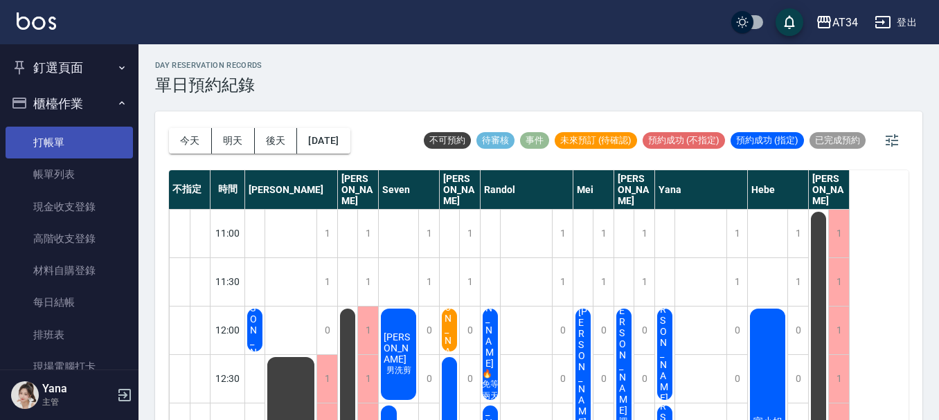
click at [75, 140] on link "打帳單" at bounding box center [69, 143] width 127 height 32
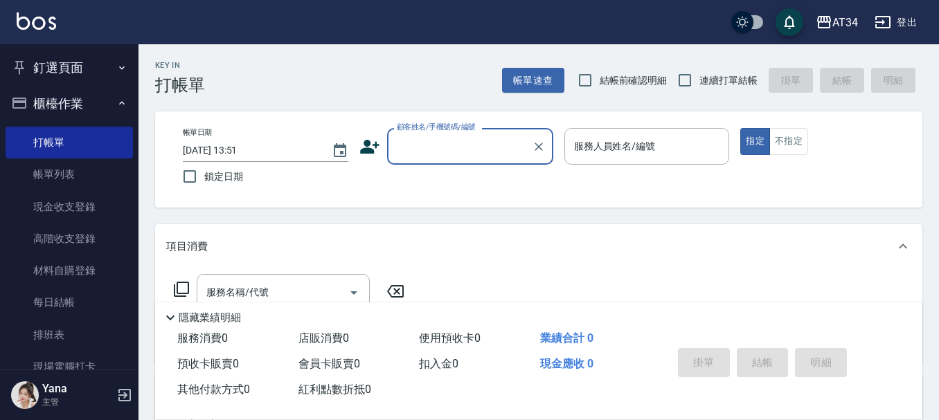
click at [474, 158] on input "顧客姓名/手機號碼/編號" at bounding box center [459, 146] width 133 height 24
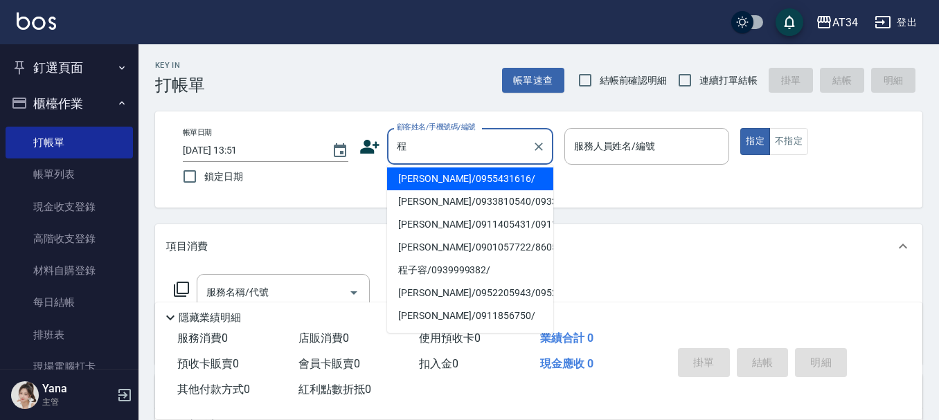
scroll to position [138, 0]
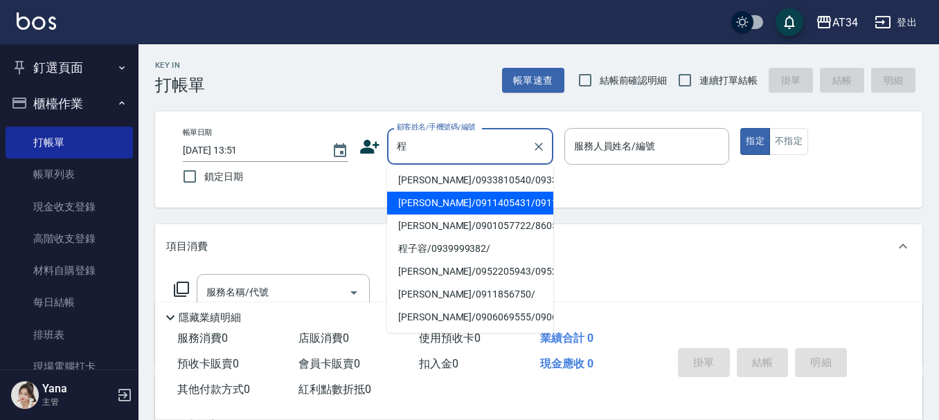
click at [424, 123] on li "程園甯/0922121922/0922121922" at bounding box center [470, 111] width 166 height 23
type input "程園甯/0922121922/0922121922"
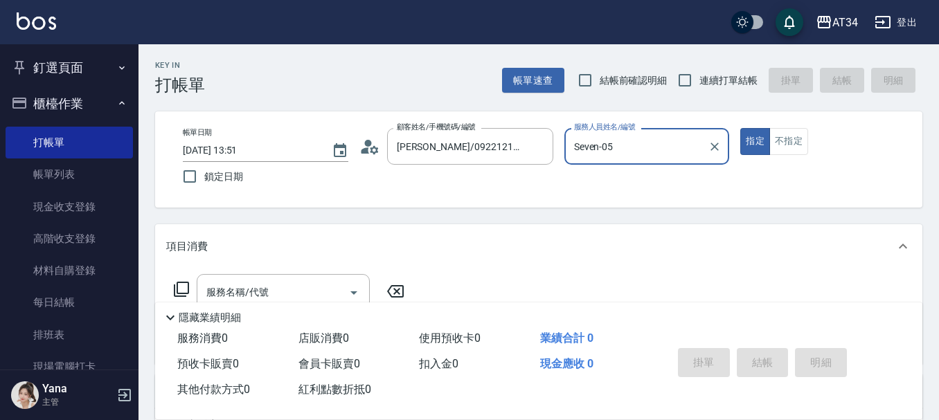
type input "Seven-05"
click at [445, 138] on input "程園甯/0922121922/0922121922" at bounding box center [459, 146] width 133 height 24
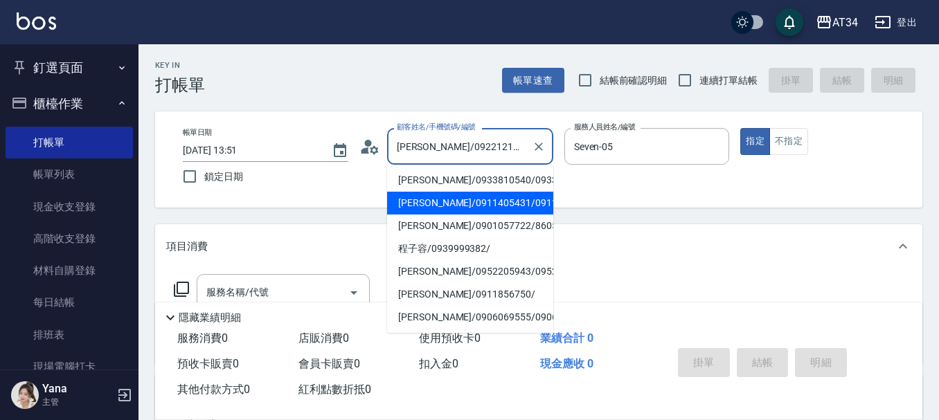
click at [424, 215] on li "程靖娟/0911405431/0911405431" at bounding box center [470, 203] width 166 height 23
type input "程靖娟/0911405431/0911405431"
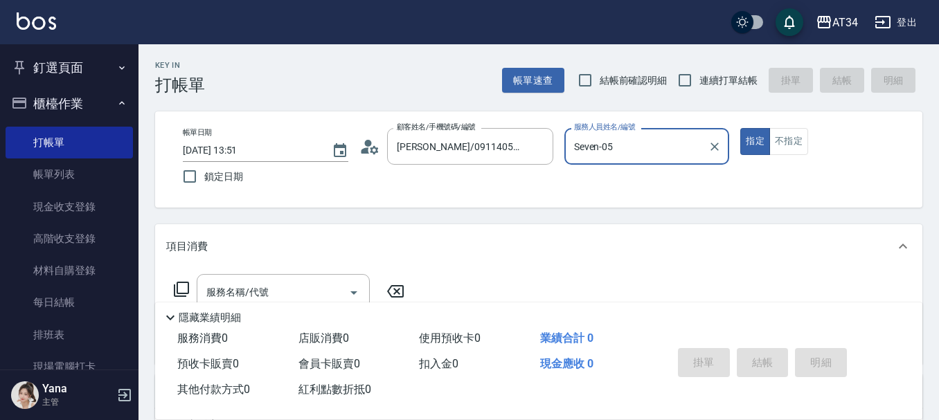
type input "Gina-04"
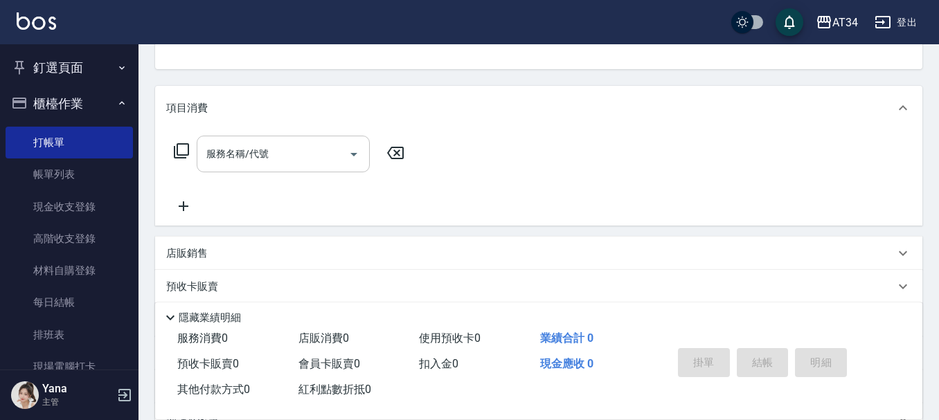
click at [254, 152] on div "服務名稱/代號 服務名稱/代號" at bounding box center [283, 154] width 173 height 37
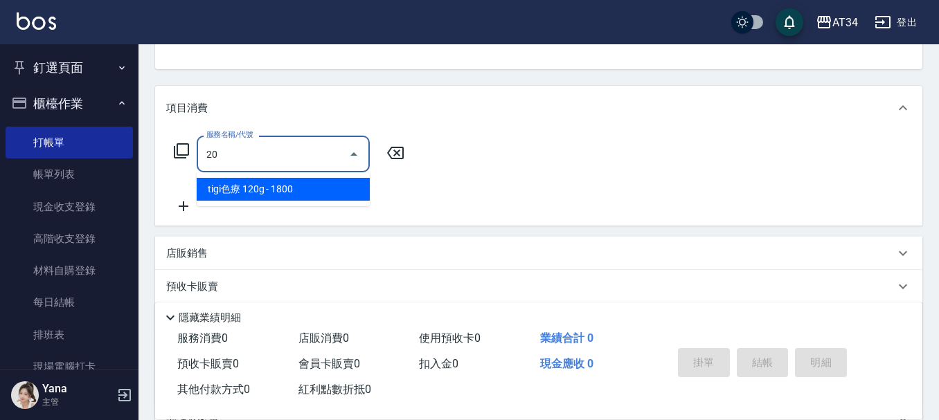
type input "201"
type input "30"
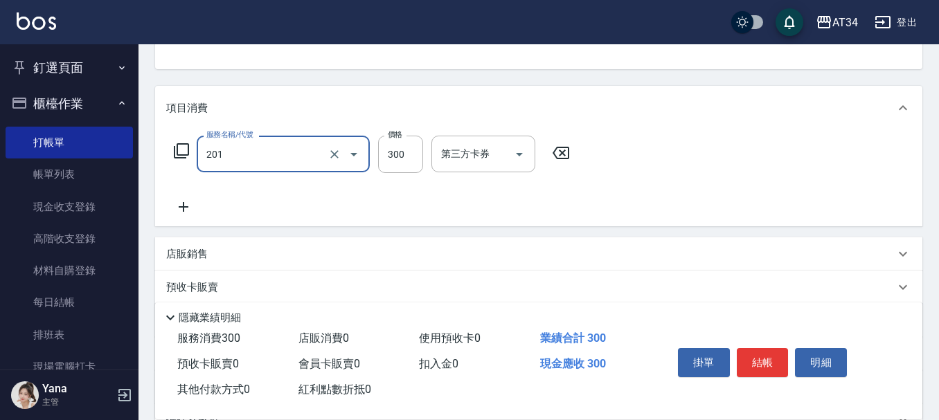
type input "洗髮(201)"
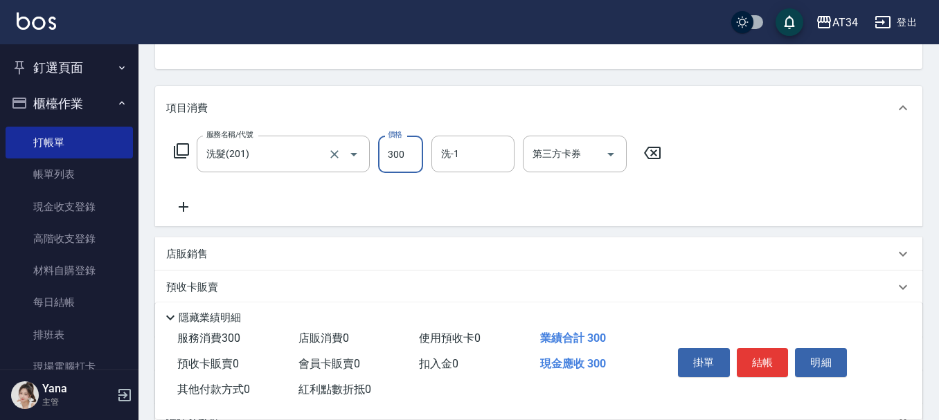
type input "4"
type input "0"
type input "40"
type input "400"
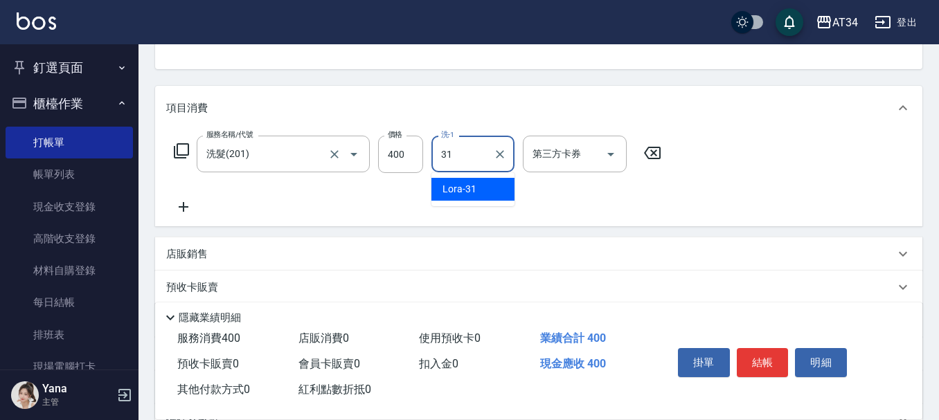
type input "Lora-31"
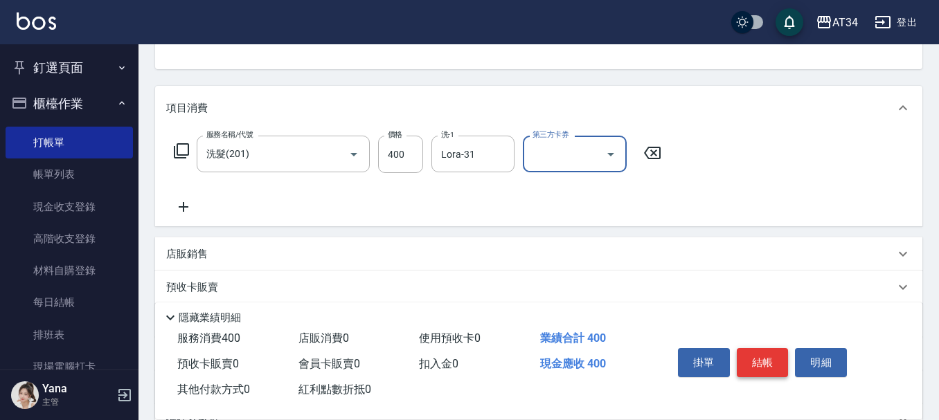
click at [762, 358] on button "結帳" at bounding box center [763, 362] width 52 height 29
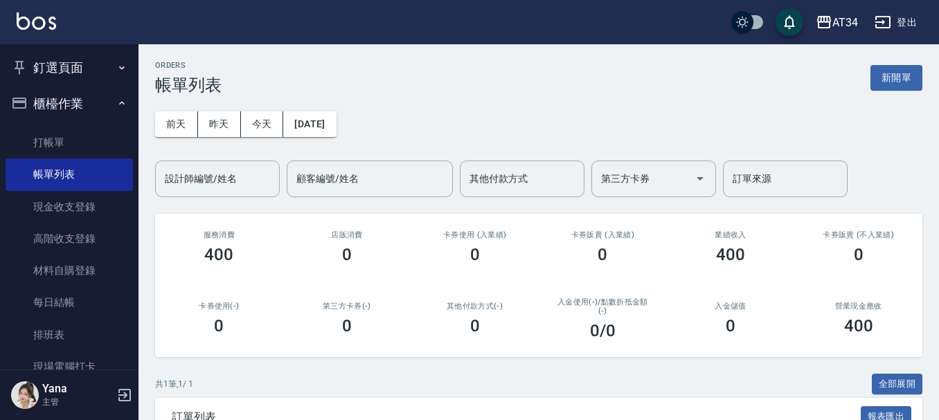
click at [887, 189] on div "前天 昨天 今天 2025/08/17 設計師編號/姓名 設計師編號/姓名 顧客編號/姓名 顧客編號/姓名 其他付款方式 其他付款方式 第三方卡券 第三方卡券…" at bounding box center [538, 146] width 767 height 102
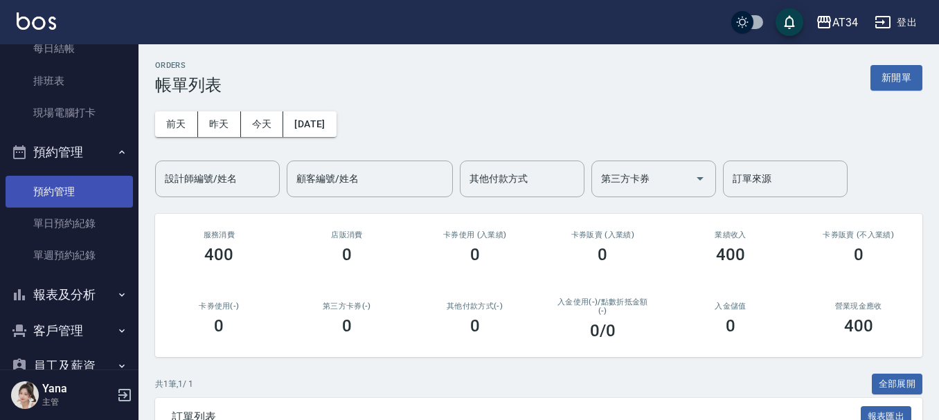
scroll to position [253, 0]
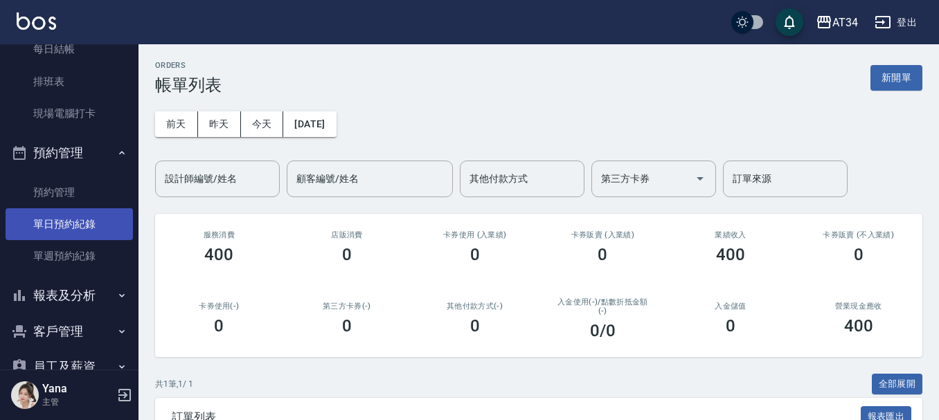
click at [53, 235] on link "單日預約紀錄" at bounding box center [69, 224] width 127 height 32
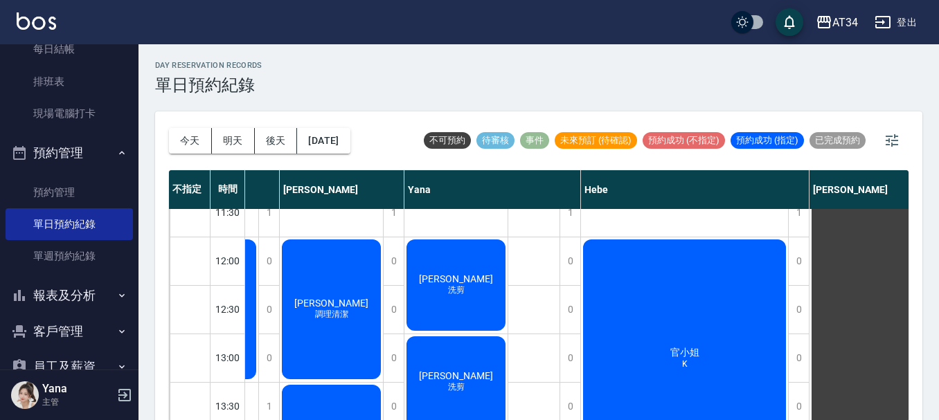
scroll to position [69, 953]
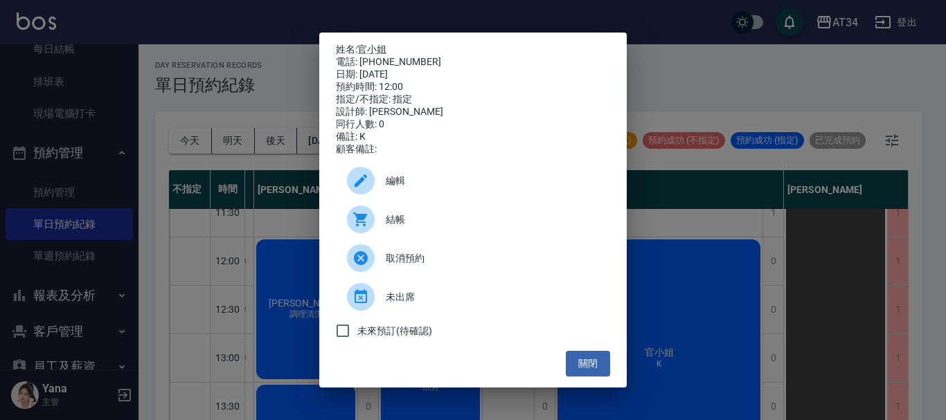
click at [391, 223] on span "結帳" at bounding box center [492, 220] width 213 height 15
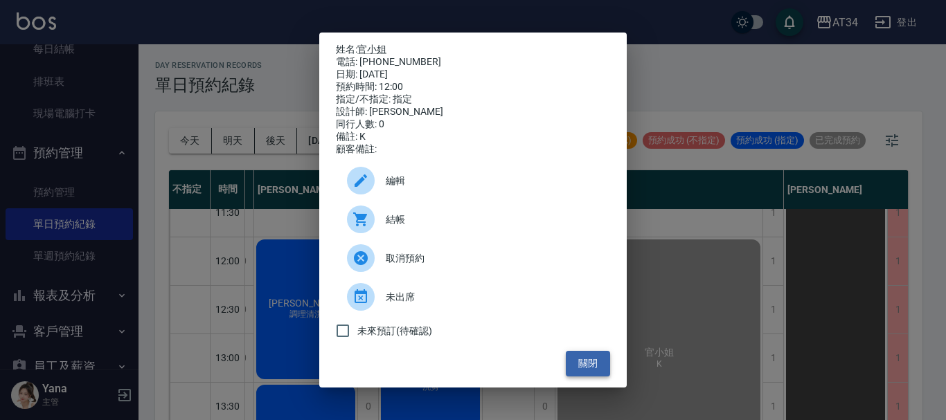
click at [605, 374] on button "關閉" at bounding box center [588, 364] width 44 height 26
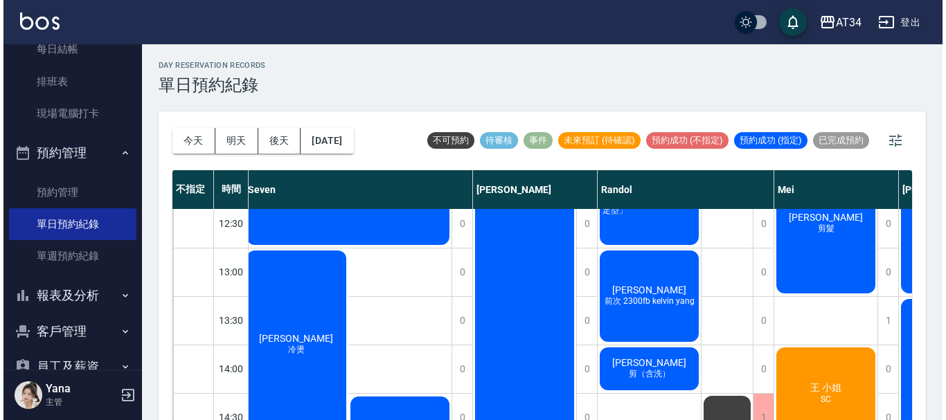
scroll to position [138, 305]
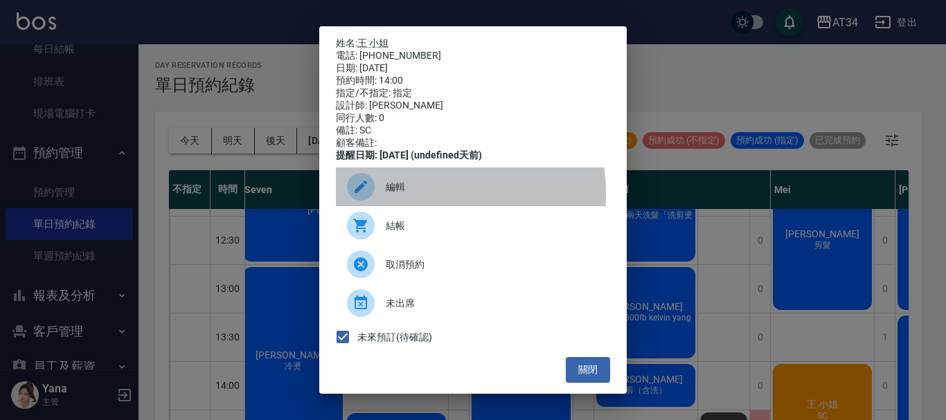
click at [407, 195] on span "編輯" at bounding box center [492, 187] width 213 height 15
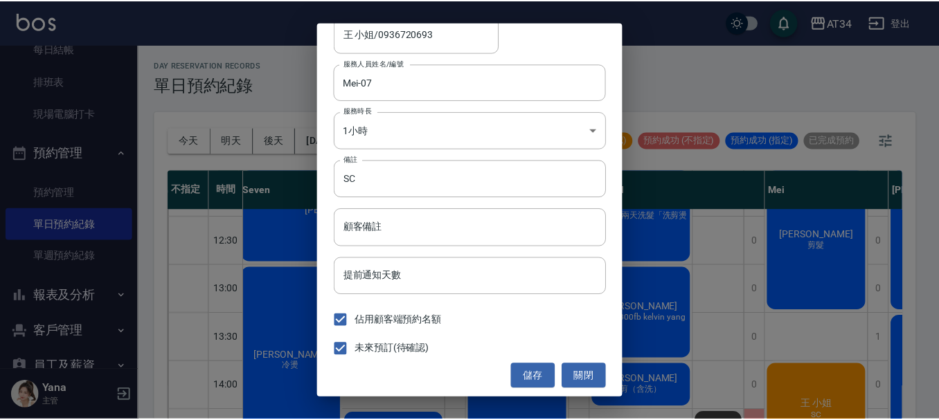
scroll to position [102, 0]
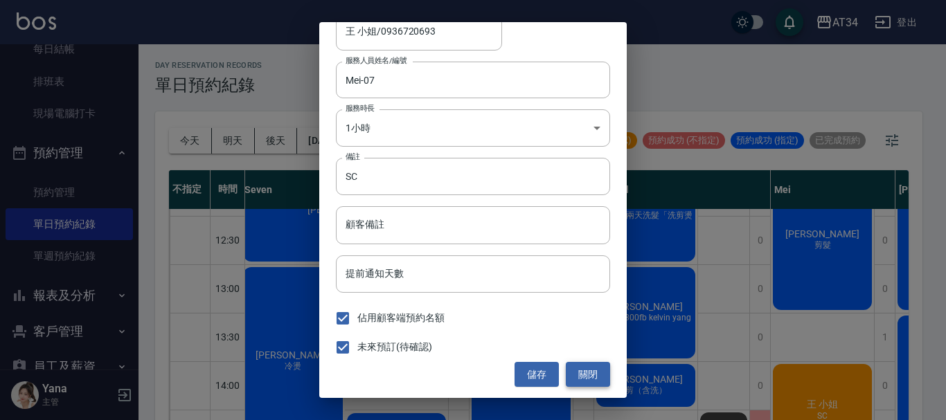
click at [574, 378] on button "關閉" at bounding box center [588, 375] width 44 height 26
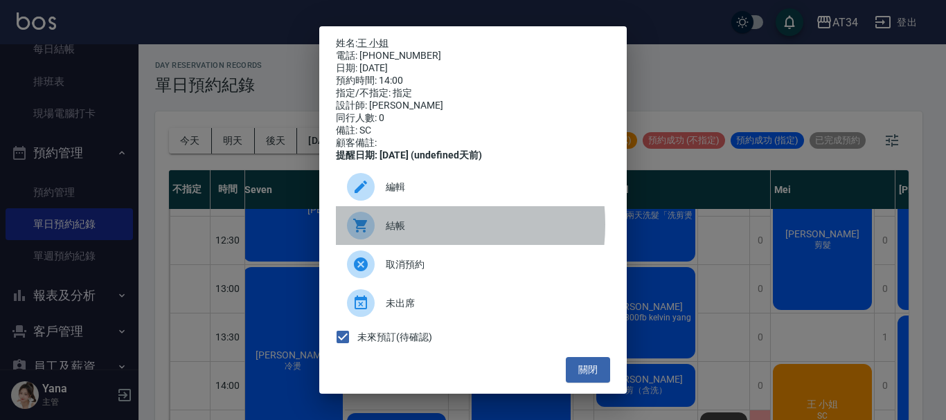
click at [397, 233] on span "結帳" at bounding box center [492, 226] width 213 height 15
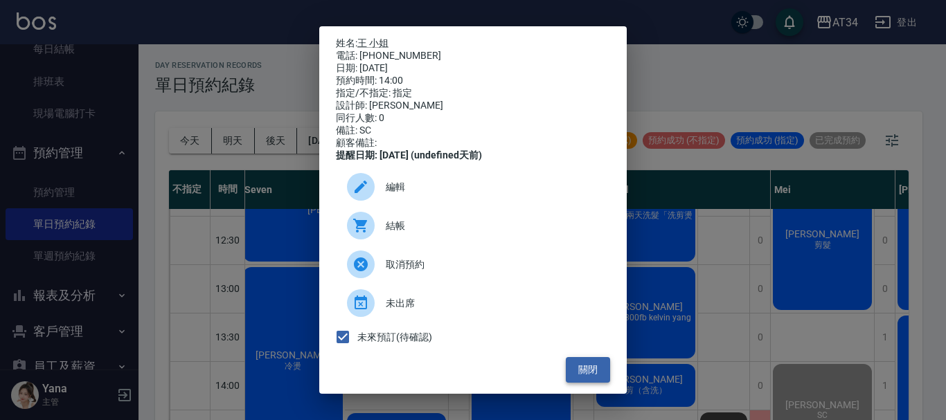
click at [585, 370] on button "關閉" at bounding box center [588, 370] width 44 height 26
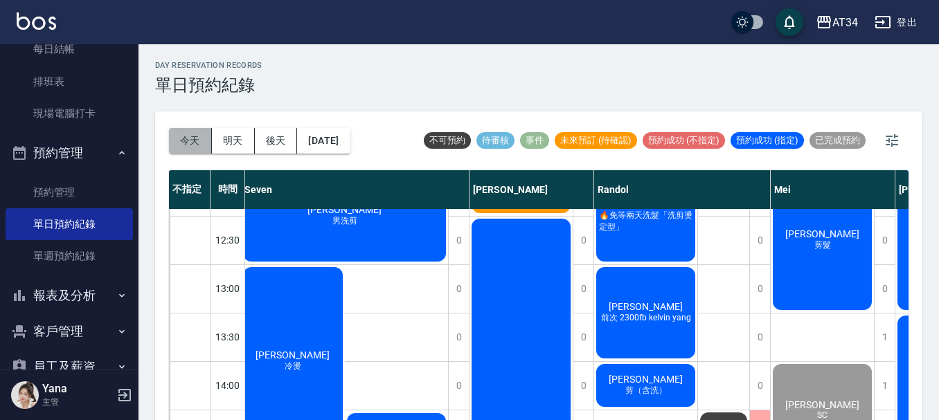
click at [188, 140] on button "今天" at bounding box center [190, 141] width 43 height 26
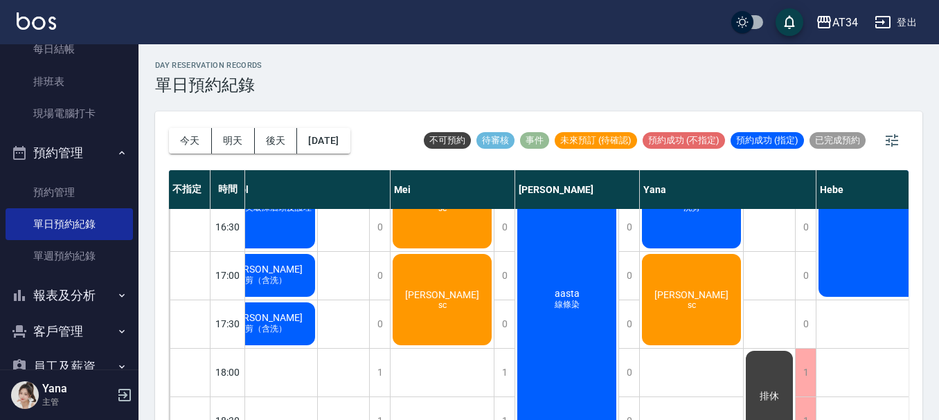
scroll to position [539, 686]
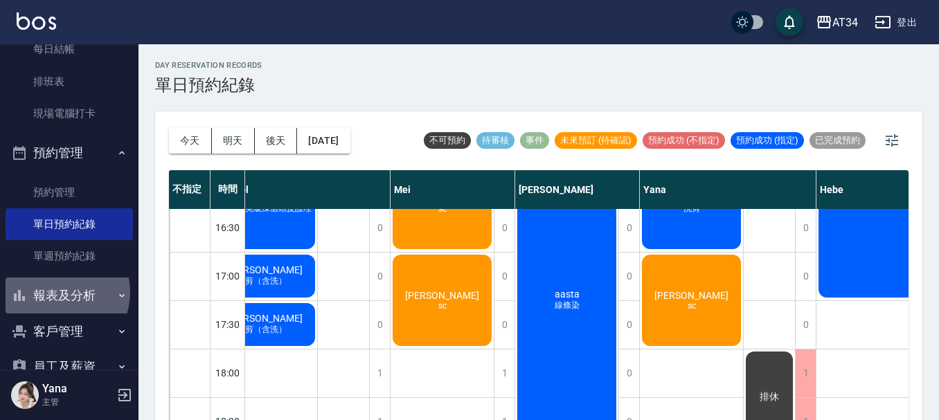
click at [57, 292] on button "報表及分析" at bounding box center [69, 296] width 127 height 36
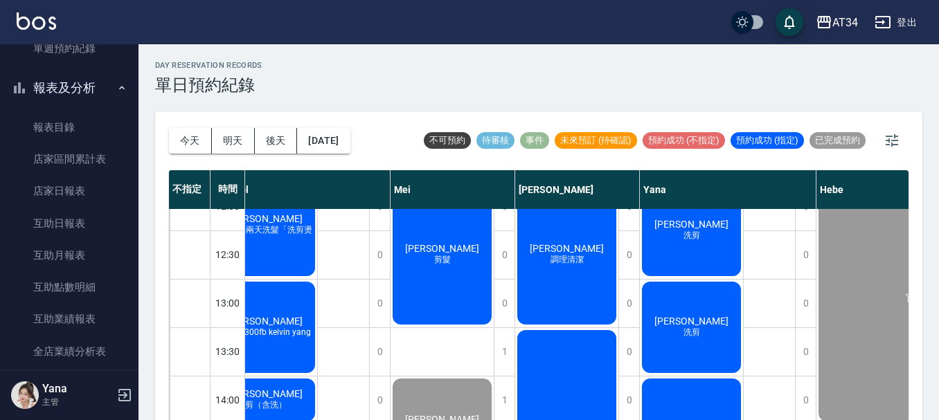
scroll to position [123, 686]
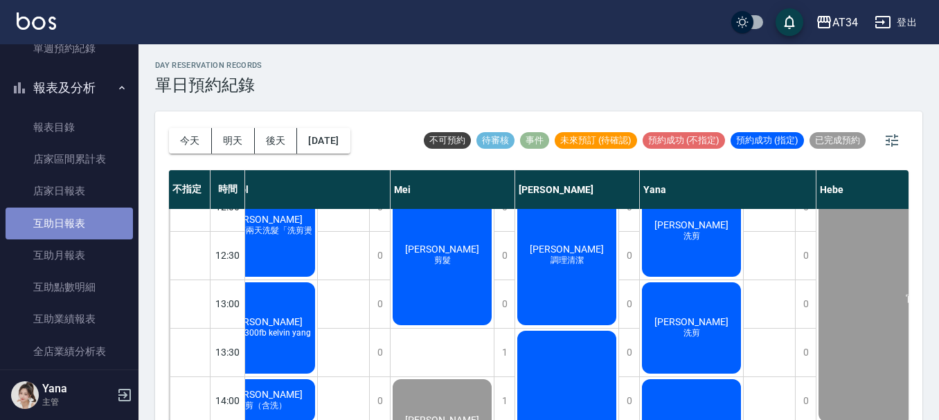
click at [86, 222] on link "互助日報表" at bounding box center [69, 224] width 127 height 32
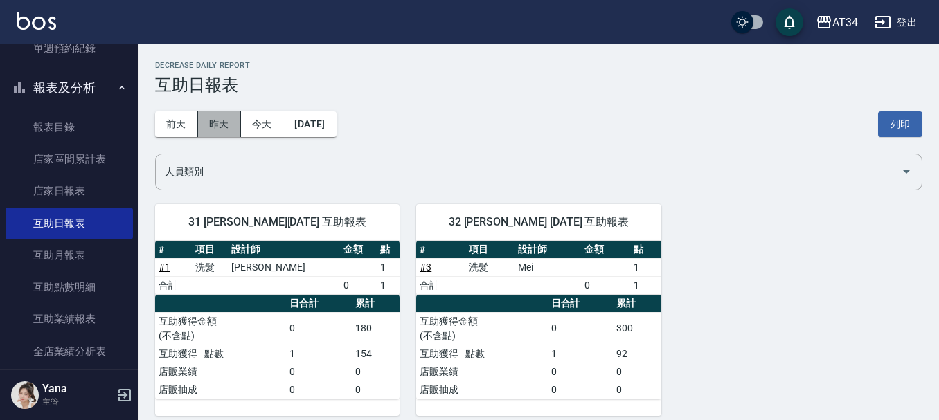
click at [215, 127] on button "昨天" at bounding box center [219, 124] width 43 height 26
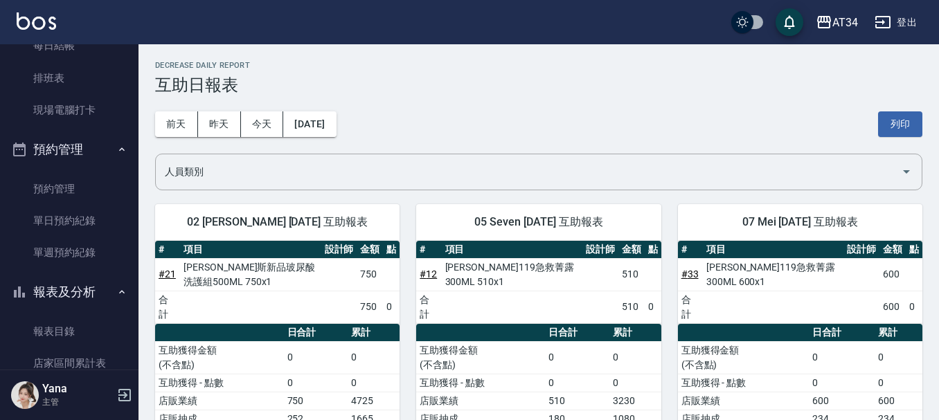
scroll to position [253, 0]
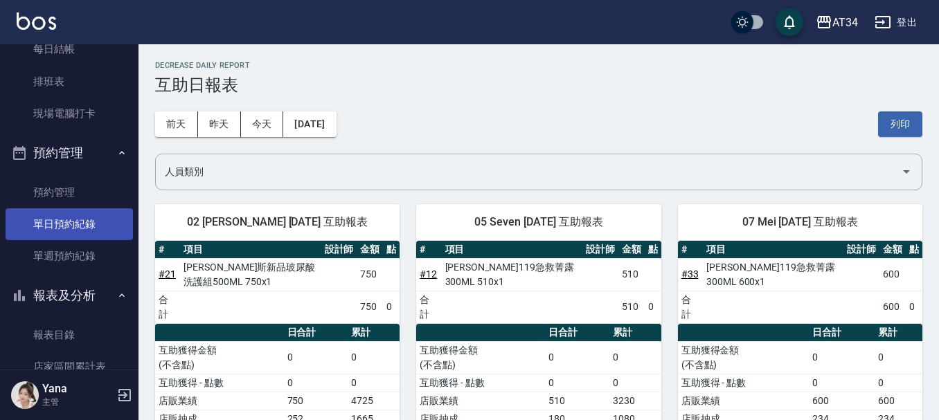
click at [76, 220] on link "單日預約紀錄" at bounding box center [69, 224] width 127 height 32
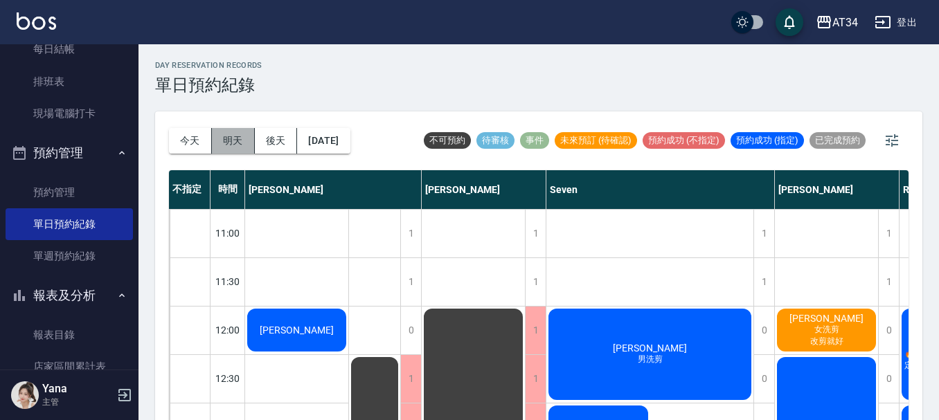
click at [229, 144] on button "明天" at bounding box center [233, 141] width 43 height 26
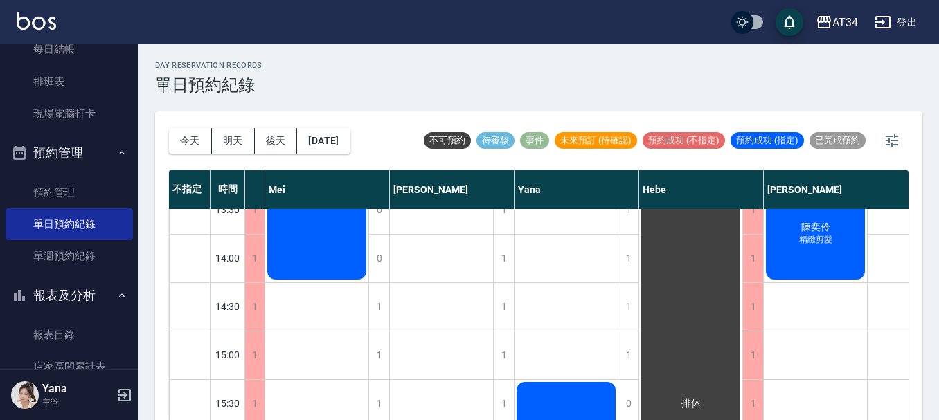
scroll to position [262, 634]
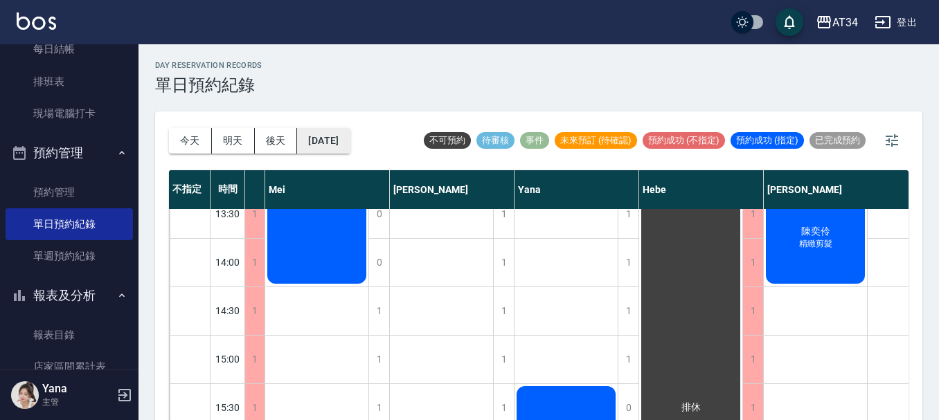
click at [332, 147] on button "2025/08/18" at bounding box center [323, 141] width 53 height 26
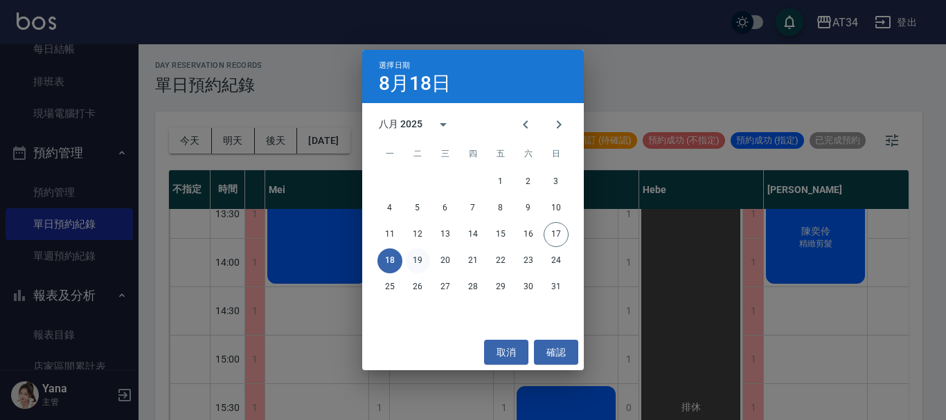
click at [415, 254] on button "19" at bounding box center [417, 261] width 25 height 25
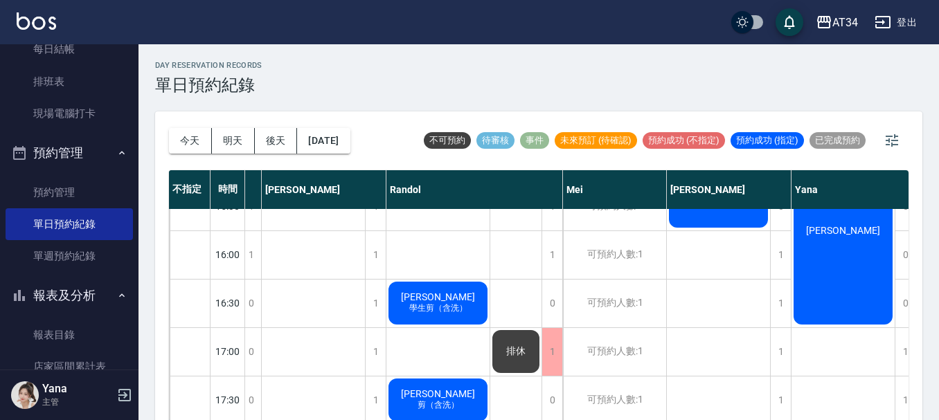
scroll to position [463, 388]
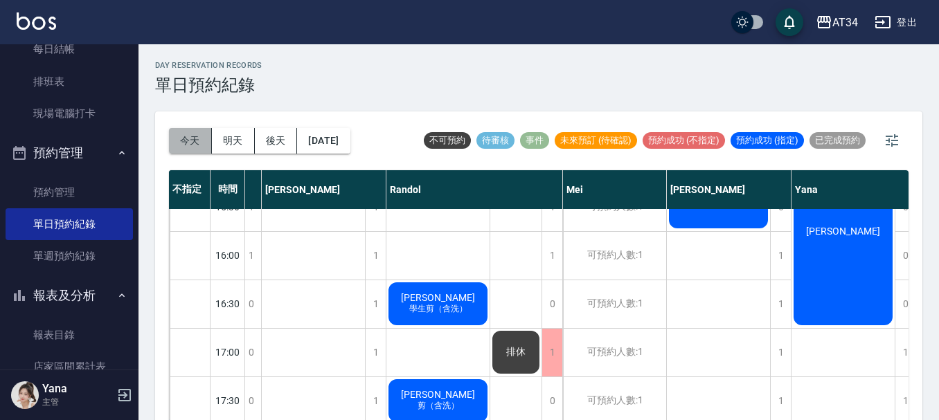
click at [190, 151] on button "今天" at bounding box center [190, 141] width 43 height 26
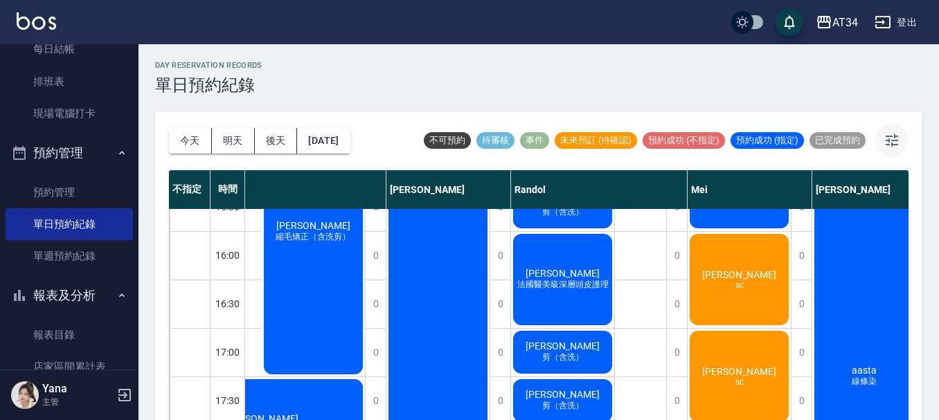
click at [899, 138] on icon "button" at bounding box center [892, 140] width 17 height 17
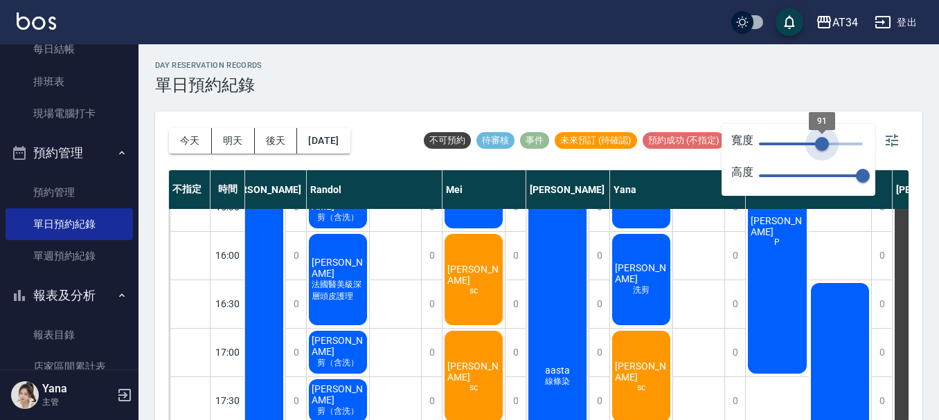
type input "50"
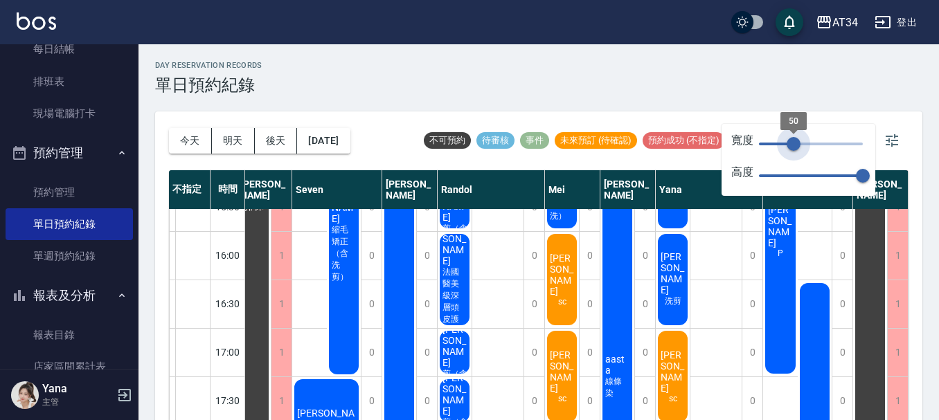
scroll to position [463, 123]
drag, startPoint x: 865, startPoint y: 141, endPoint x: 794, endPoint y: 144, distance: 71.4
click at [794, 144] on span "50" at bounding box center [794, 144] width 14 height 14
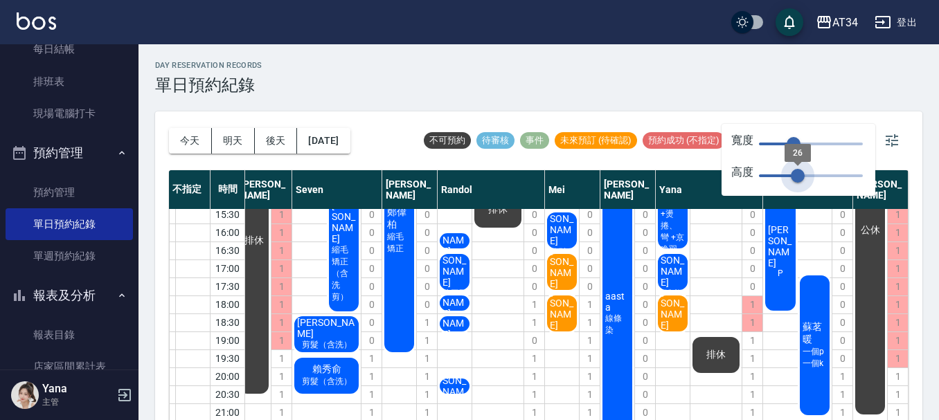
type input "26"
drag, startPoint x: 859, startPoint y: 174, endPoint x: 798, endPoint y: 173, distance: 61.6
click at [798, 173] on span "26" at bounding box center [798, 176] width 14 height 14
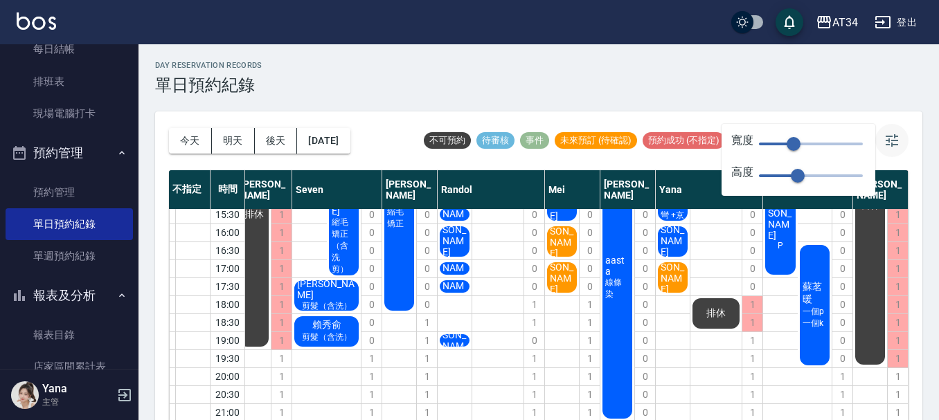
click at [894, 141] on icon "button" at bounding box center [892, 140] width 12 height 12
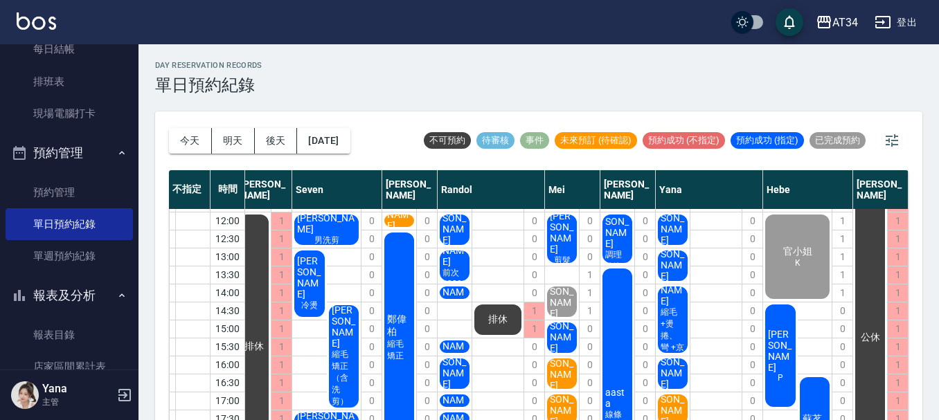
scroll to position [0, 123]
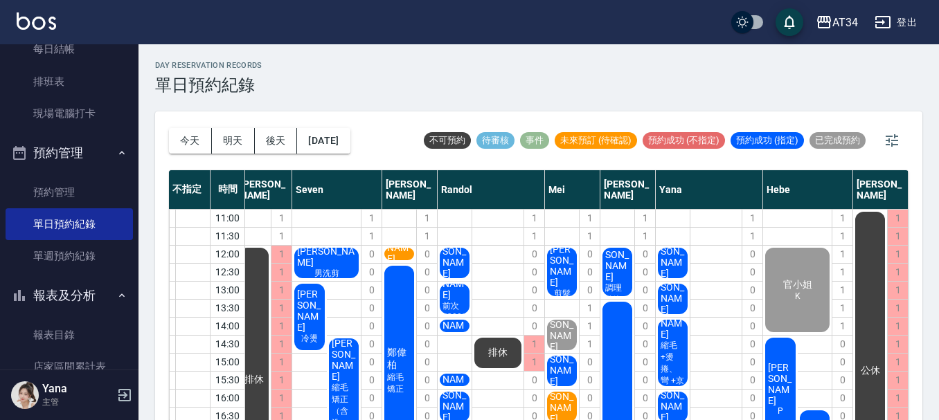
click at [161, 262] on span "楊豐璽" at bounding box center [147, 254] width 30 height 44
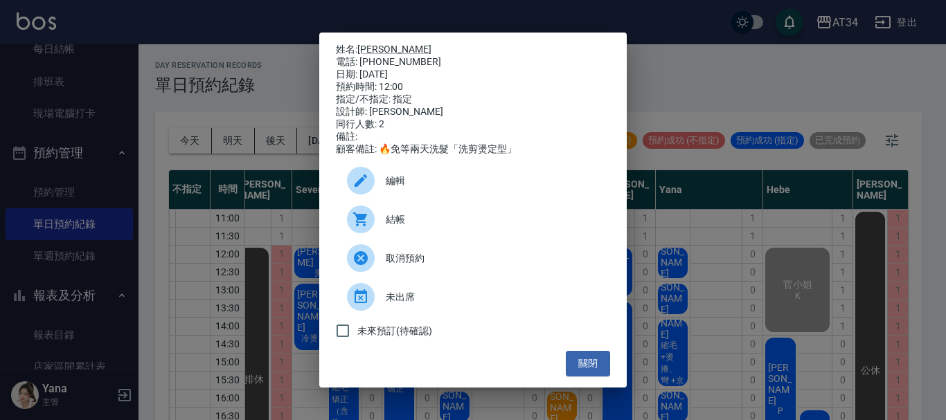
click at [635, 228] on div "姓名: 楊豐璽 電話: 0988867887 日期: 2025/08/17 預約時間: 12:00 指定/不指定: 指定 設計師: Randol 同行人數: …" at bounding box center [473, 210] width 946 height 420
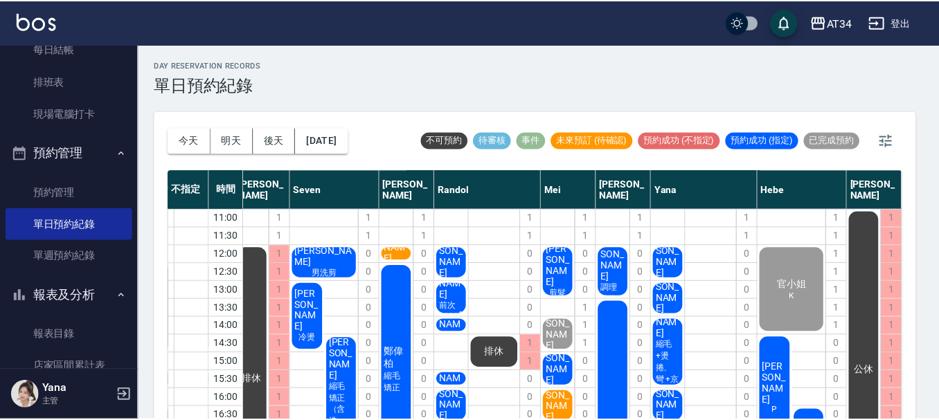
scroll to position [0, 116]
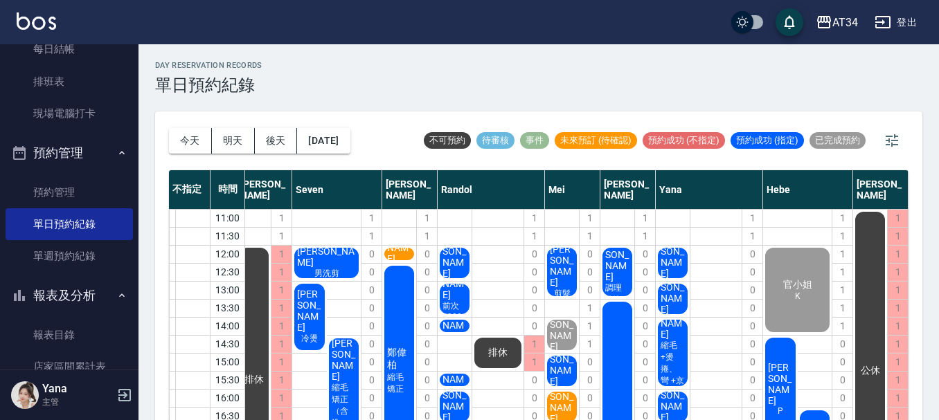
click at [163, 262] on div "楊先生 前次 2300fb kelvin yang" at bounding box center [146, 254] width 34 height 17
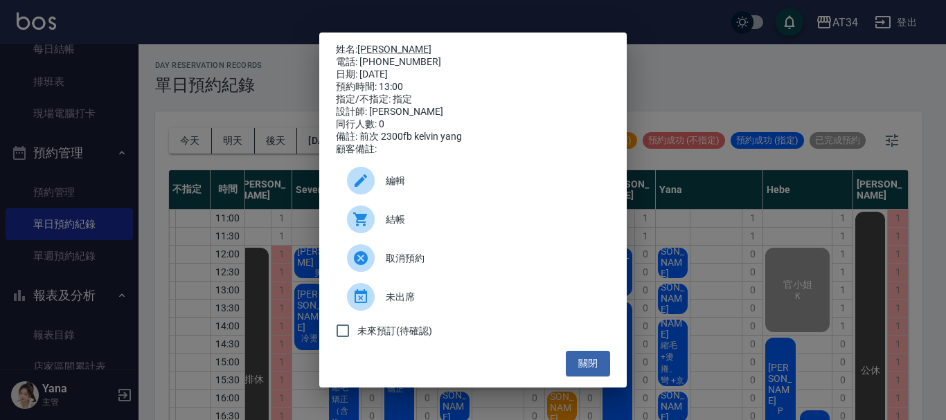
click at [654, 253] on div "姓名: 楊先生 電話: 0920359370 日期: 2025/08/17 預約時間: 13:00 指定/不指定: 指定 設計師: Randol 同行人數: …" at bounding box center [473, 210] width 946 height 420
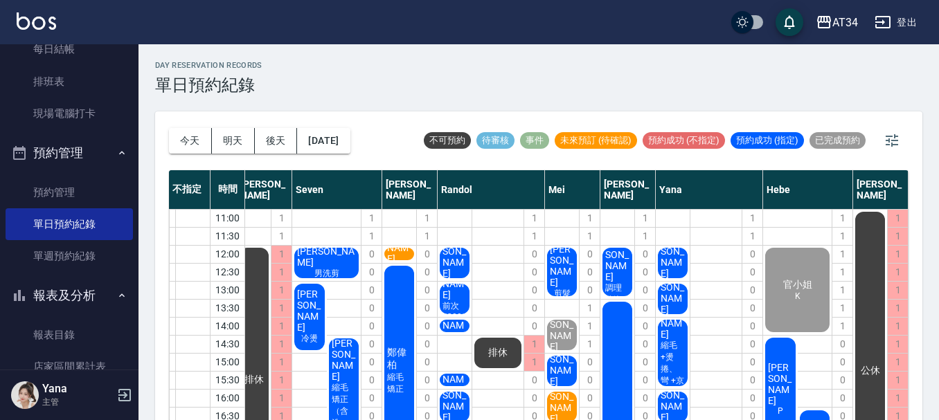
click at [161, 276] on span "小朱" at bounding box center [147, 254] width 30 height 44
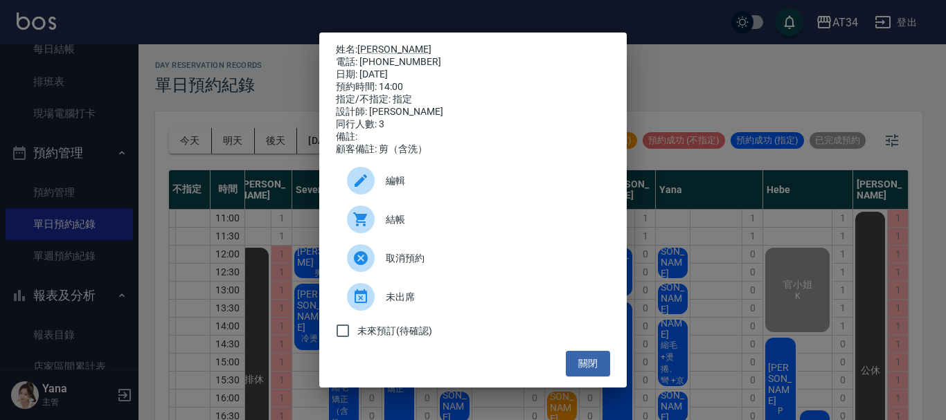
click at [666, 269] on div "姓名: 小朱 電話: 0970706509 日期: 2025/08/17 預約時間: 14:00 指定/不指定: 指定 設計師: Randol 同行人數: 3…" at bounding box center [473, 210] width 946 height 420
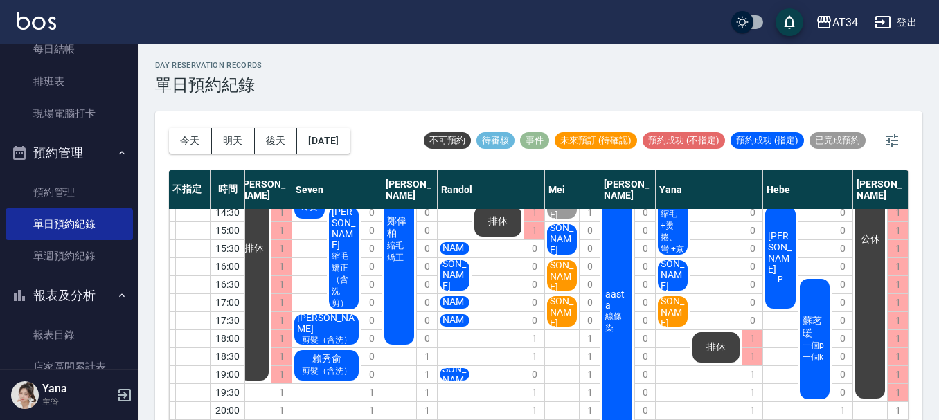
scroll to position [138, 116]
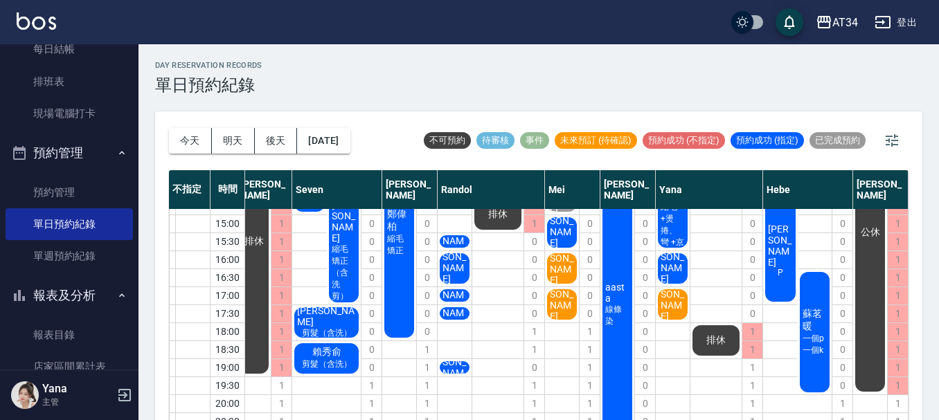
click at [161, 138] on span "吳俊葦" at bounding box center [147, 115] width 30 height 44
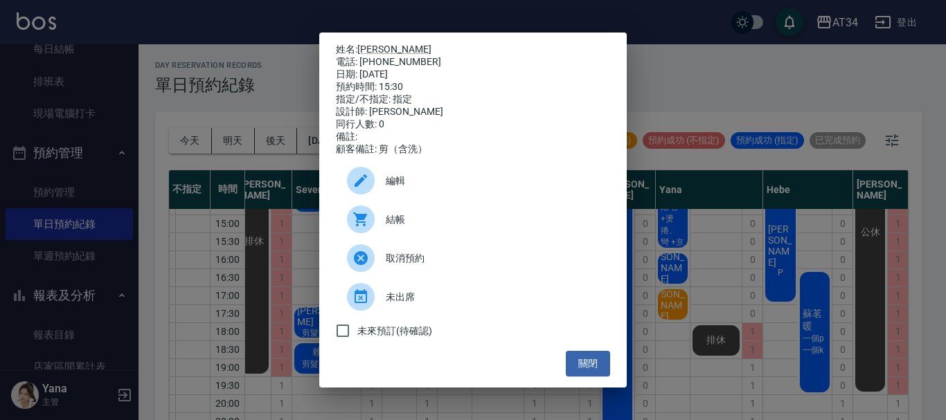
click at [663, 292] on div "姓名: 吳俊葦 電話: 0966593170 日期: 2025/08/17 預約時間: 15:30 指定/不指定: 指定 設計師: Randol 同行人數: …" at bounding box center [473, 210] width 946 height 420
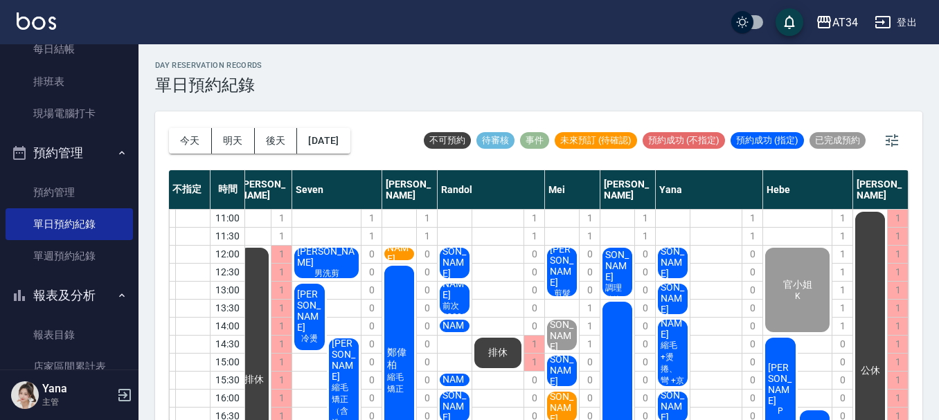
scroll to position [69, 116]
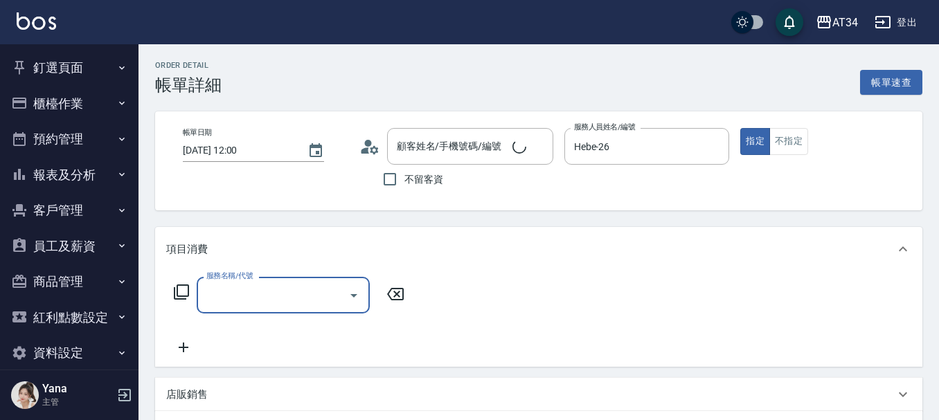
type input "官小姐/0922091028/null"
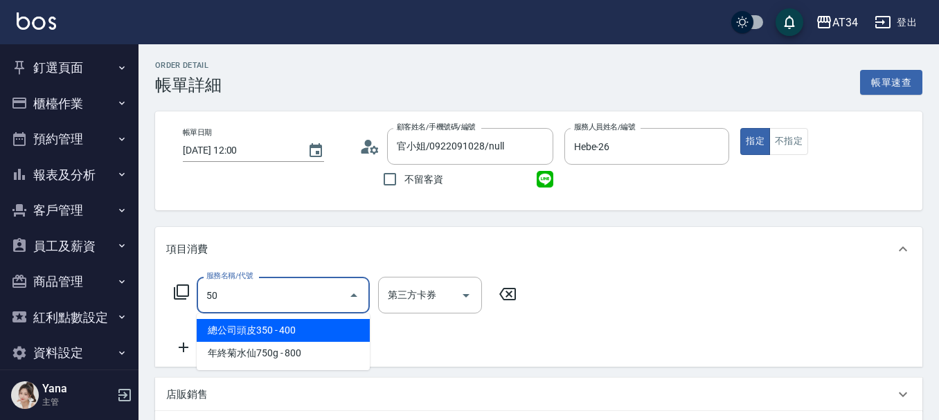
type input "501"
type input "100"
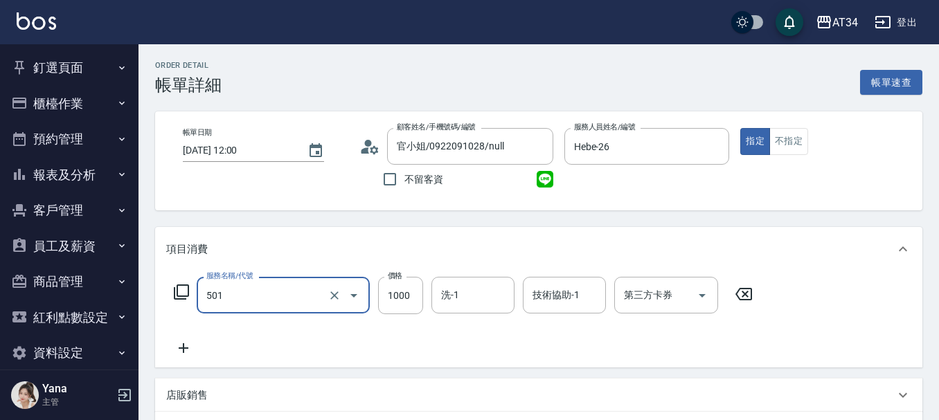
type input "染髮(501)"
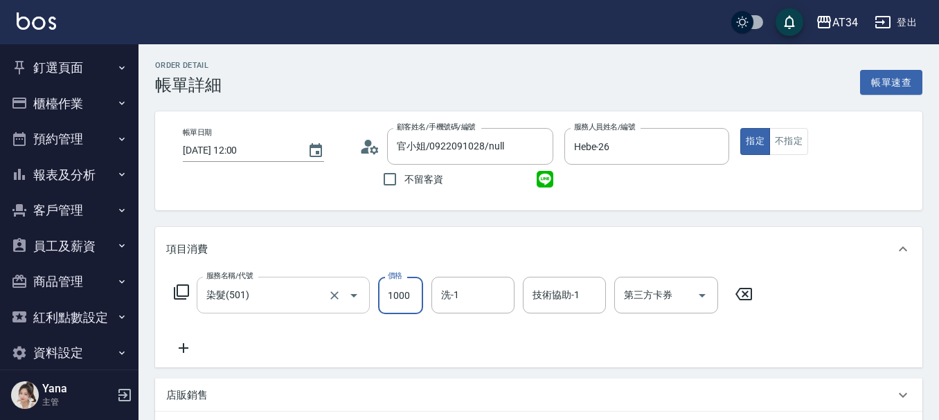
type input "0"
type input "20"
type input "2000"
type input "200"
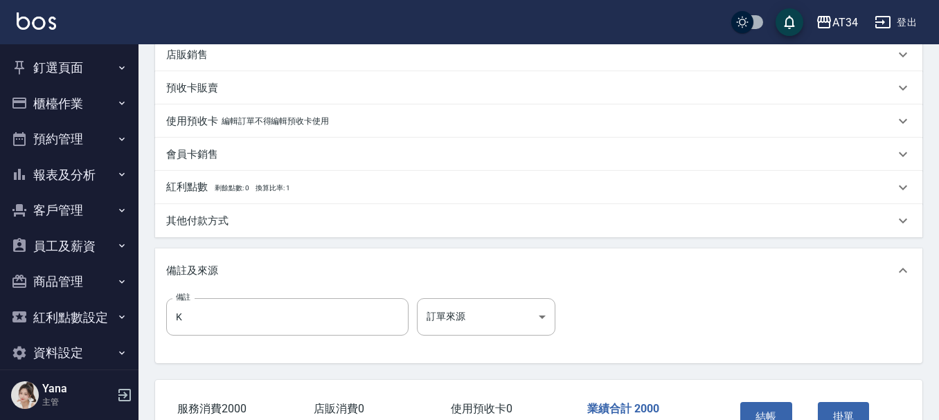
scroll to position [415, 0]
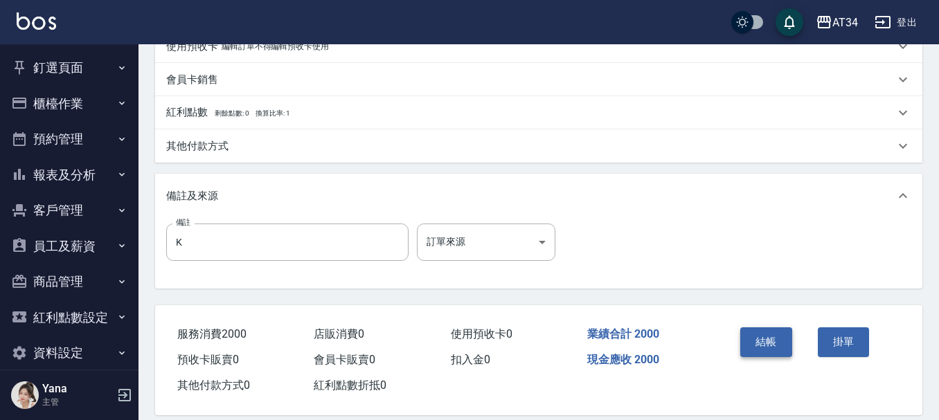
type input "2000"
click at [771, 352] on button "結帳" at bounding box center [766, 342] width 52 height 29
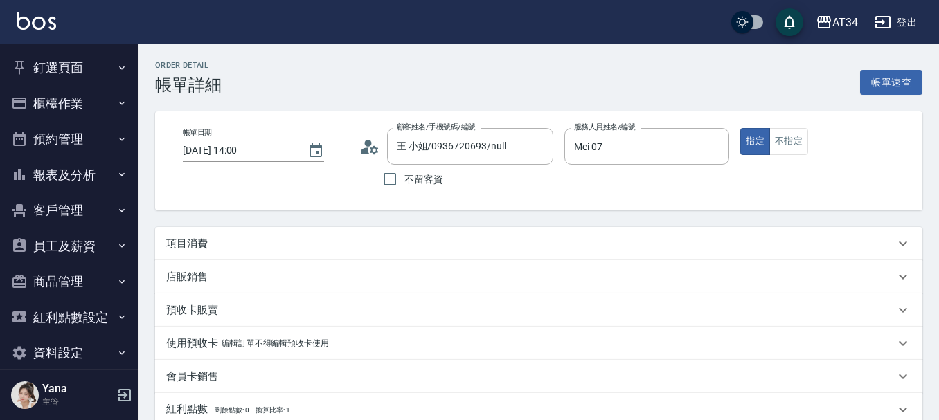
click at [373, 150] on icon at bounding box center [369, 146] width 21 height 21
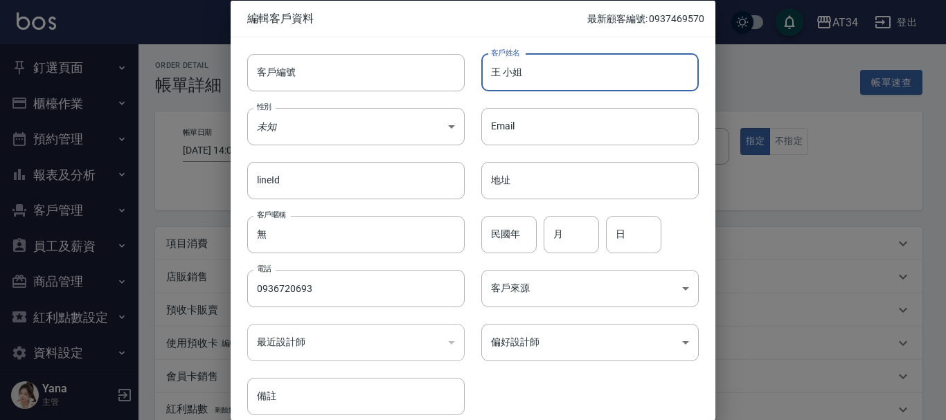
drag, startPoint x: 499, startPoint y: 75, endPoint x: 550, endPoint y: 75, distance: 51.9
click at [550, 75] on input "王 小姐" at bounding box center [589, 71] width 217 height 37
type input "王 凱菱"
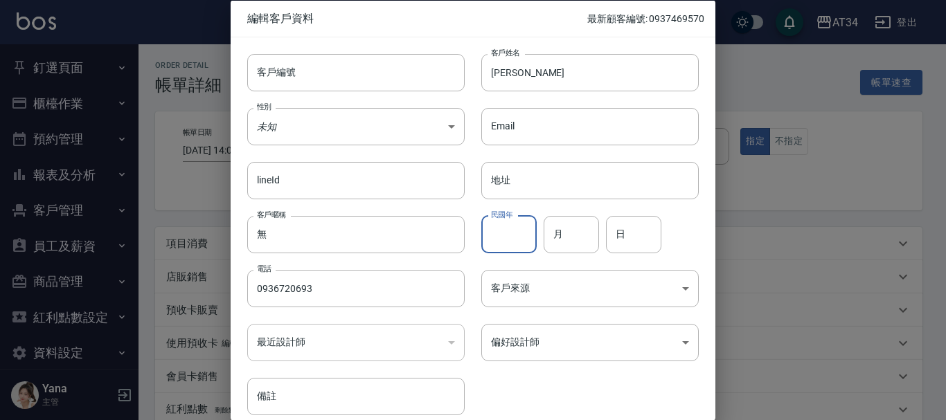
click at [516, 219] on input "民國年" at bounding box center [508, 233] width 55 height 37
type input "72"
type input "08"
type input "31"
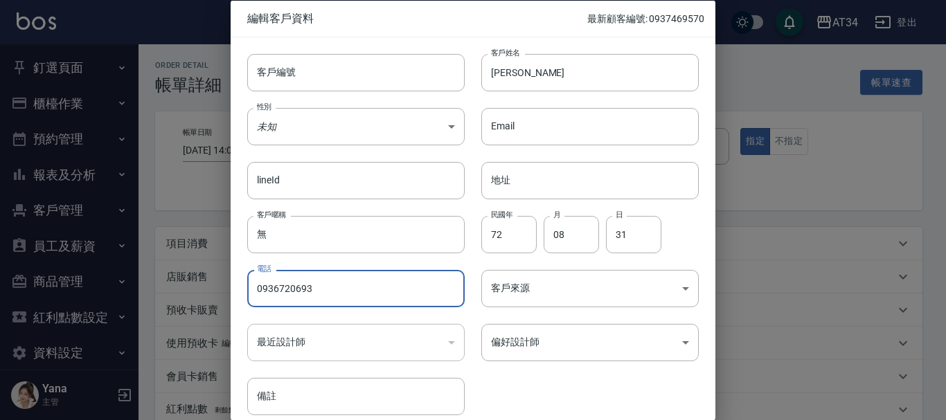
click at [312, 284] on input "0936720693" at bounding box center [355, 288] width 217 height 37
click at [329, 53] on input "客戶編號" at bounding box center [355, 71] width 217 height 37
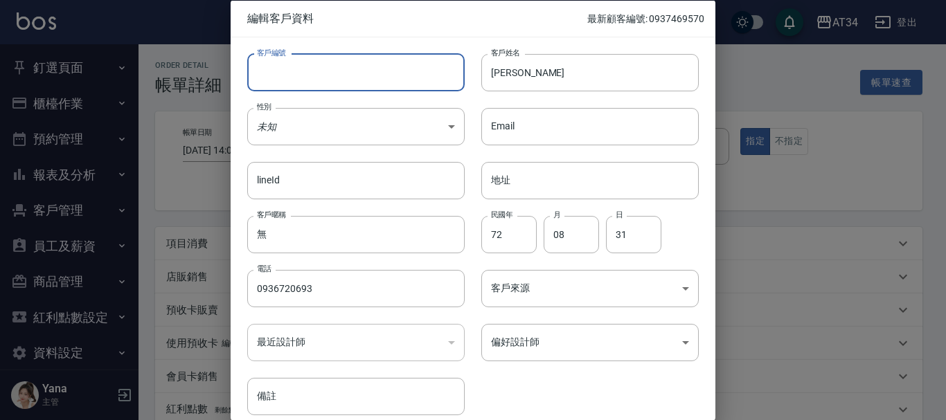
paste input "0936720693"
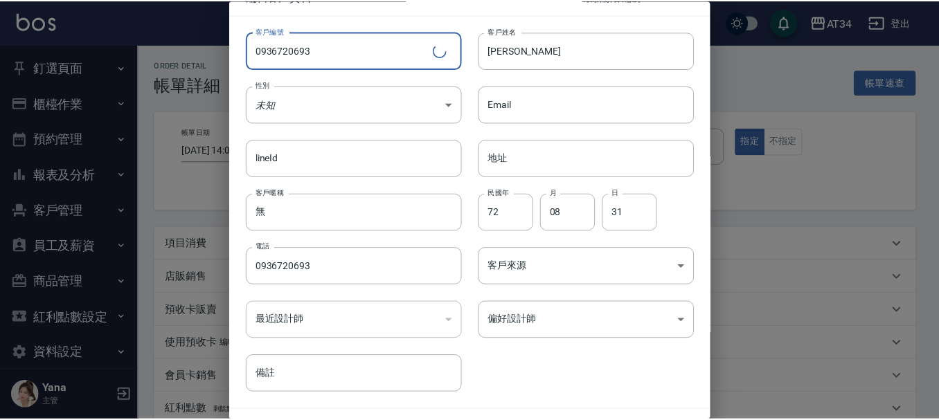
scroll to position [60, 0]
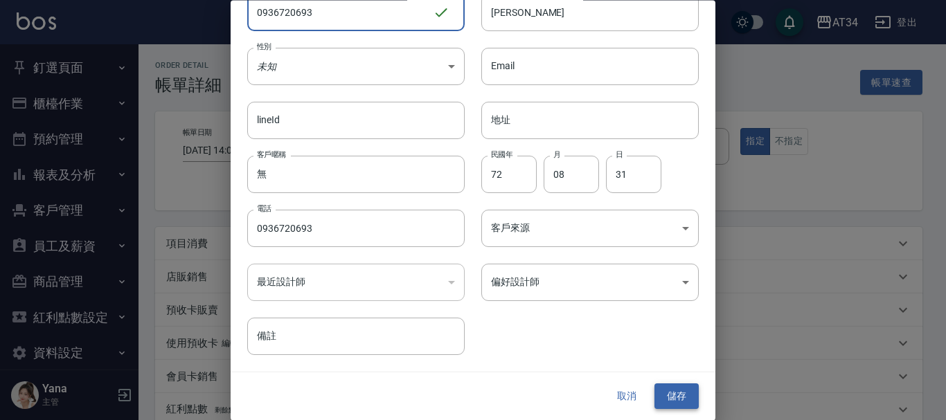
type input "0936720693"
click at [679, 389] on button "儲存" at bounding box center [676, 397] width 44 height 26
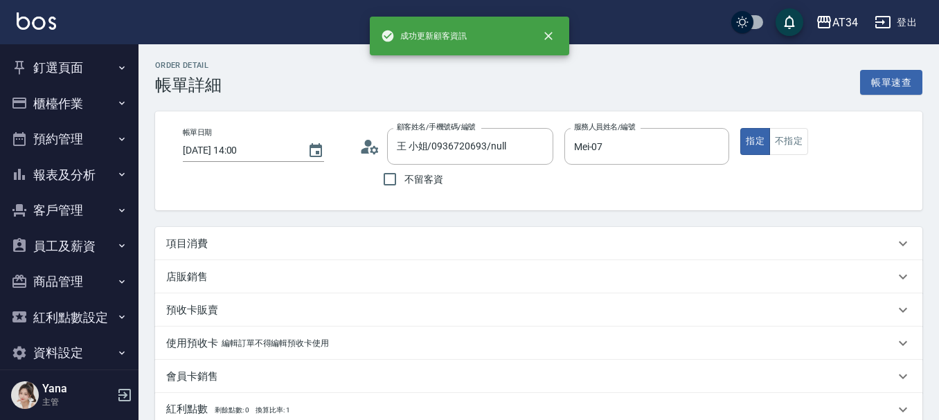
type input "王 凱菱/0936720693/0936720693"
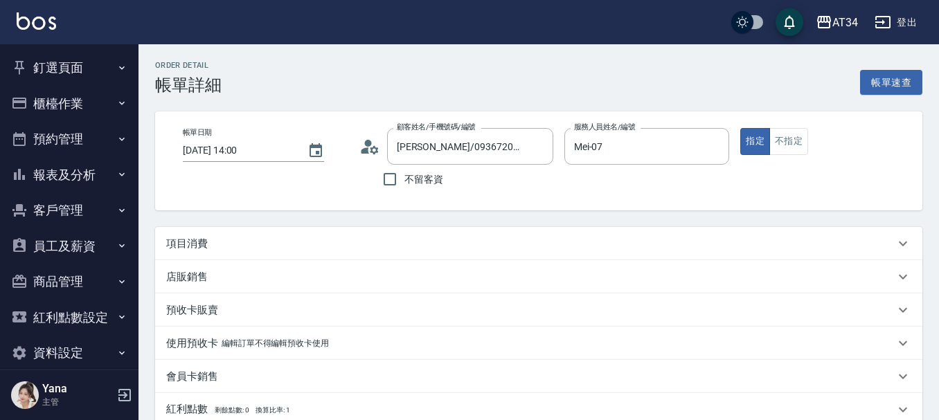
click at [203, 249] on p "項目消費" at bounding box center [187, 244] width 42 height 15
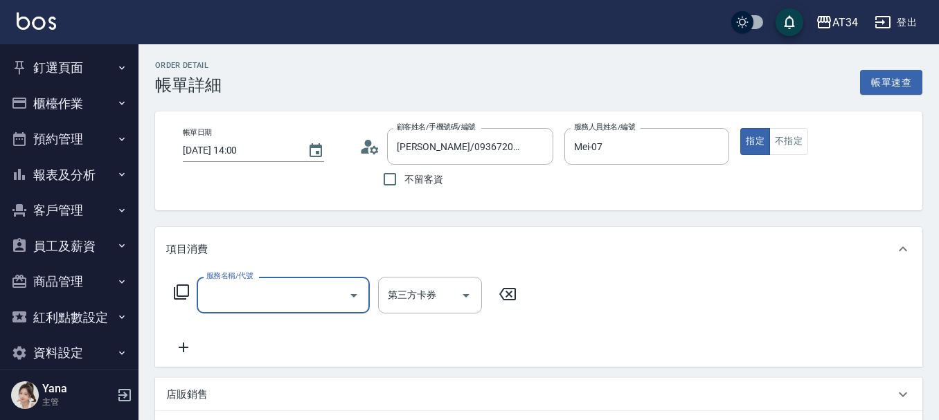
scroll to position [0, 0]
click at [275, 290] on input "服務名稱/代號" at bounding box center [273, 295] width 140 height 24
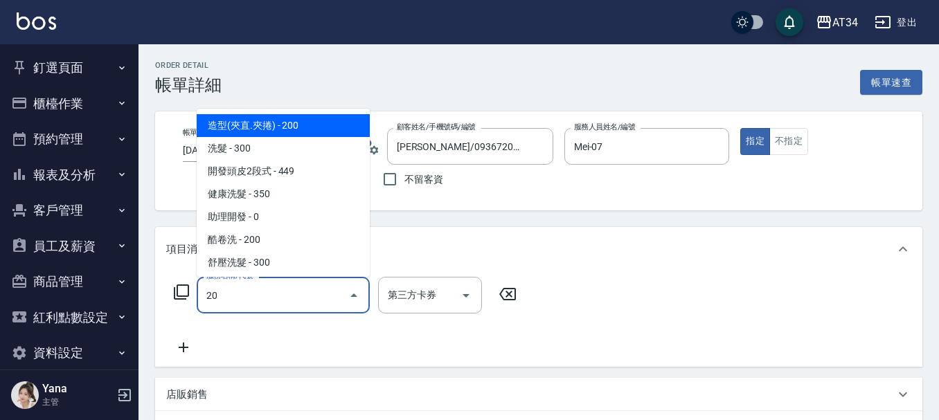
type input "201"
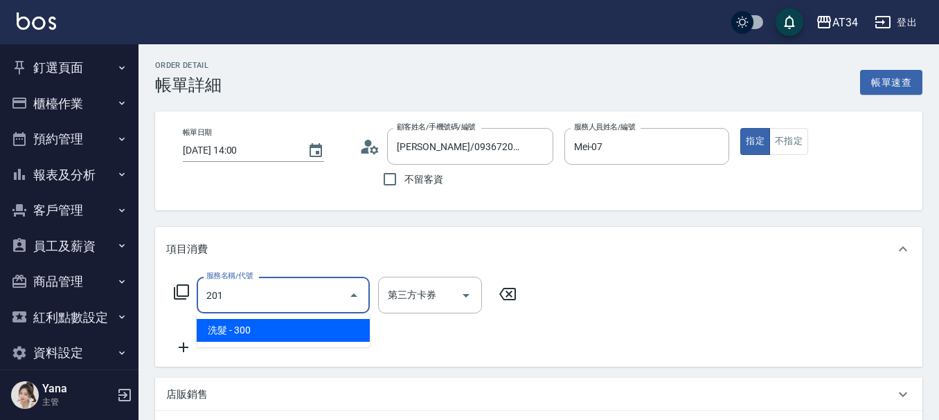
type input "30"
type input "洗髮(201)"
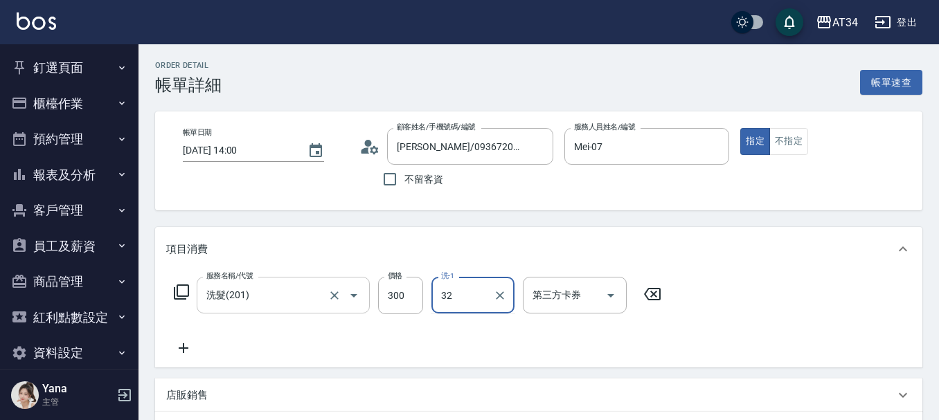
type input "阿源-32"
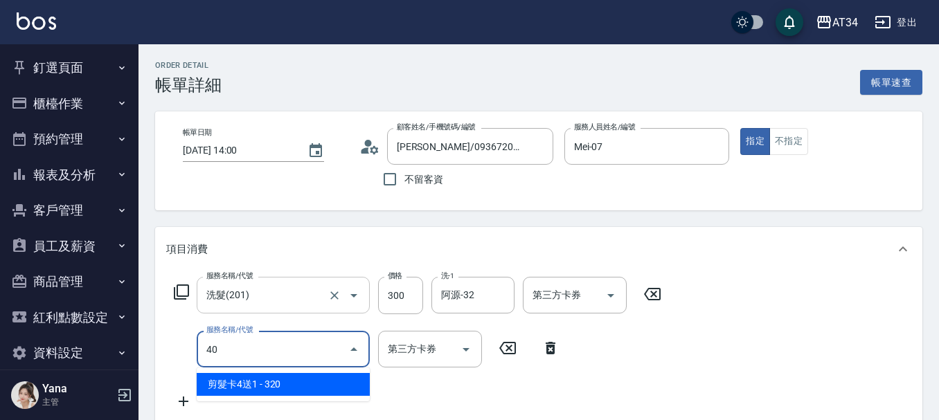
type input "401"
type input "50"
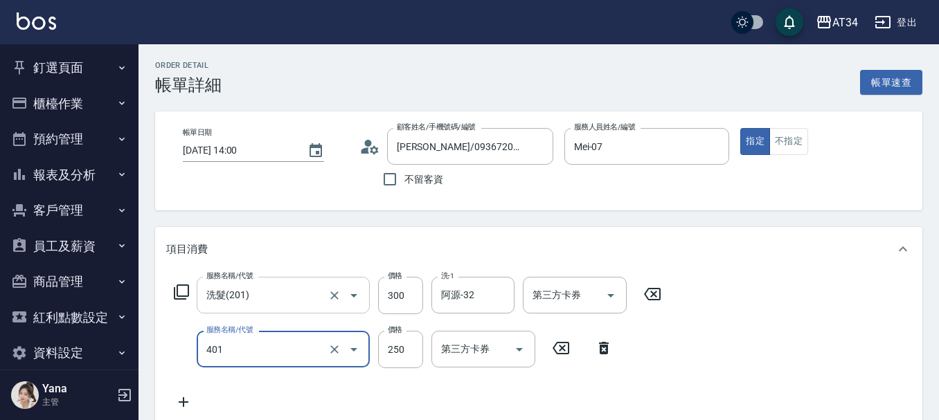
type input "剪髮(401)"
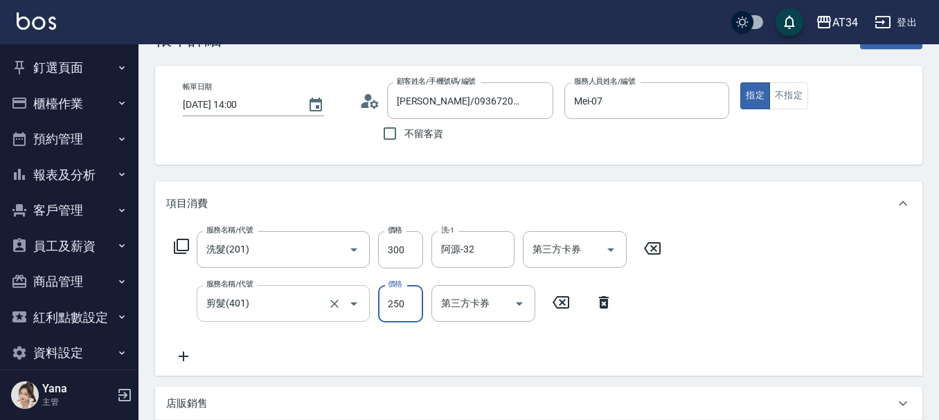
scroll to position [69, 0]
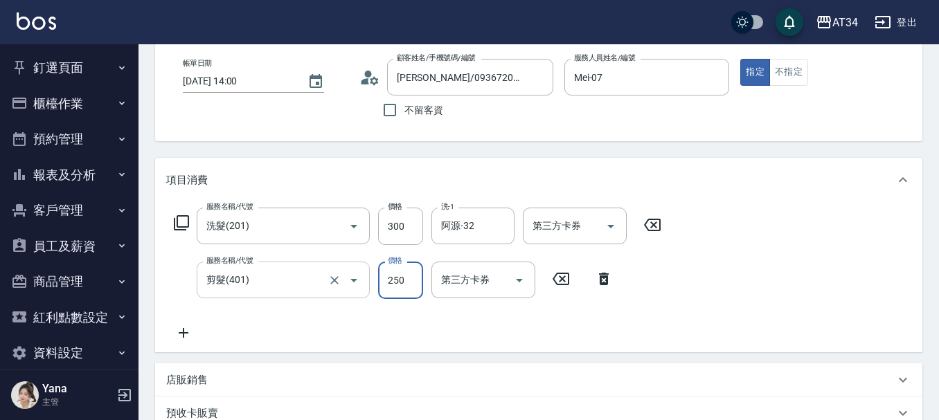
type input "1"
type input "30"
type input "19"
type input "40"
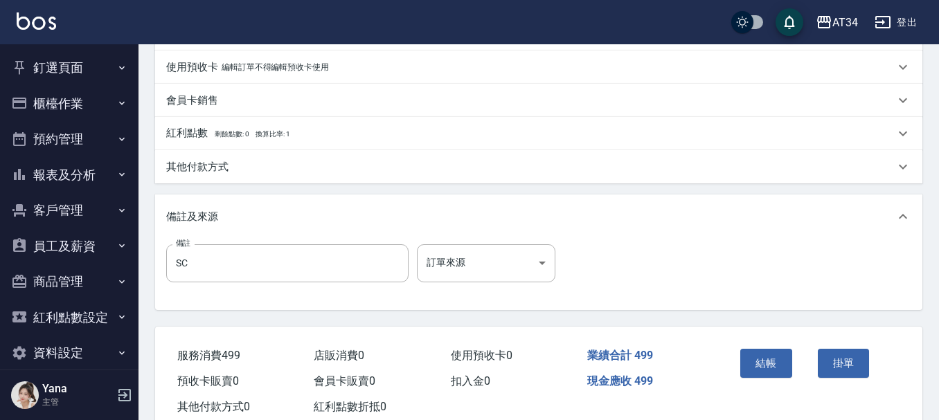
scroll to position [488, 0]
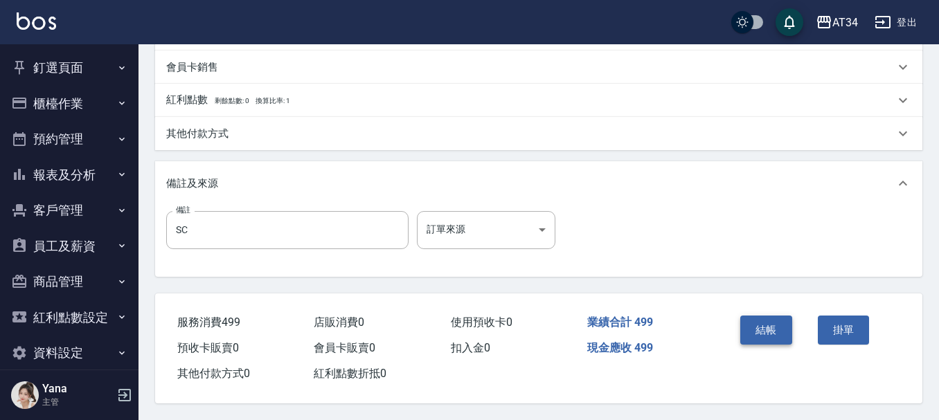
type input "199"
click at [780, 334] on button "結帳" at bounding box center [766, 330] width 52 height 29
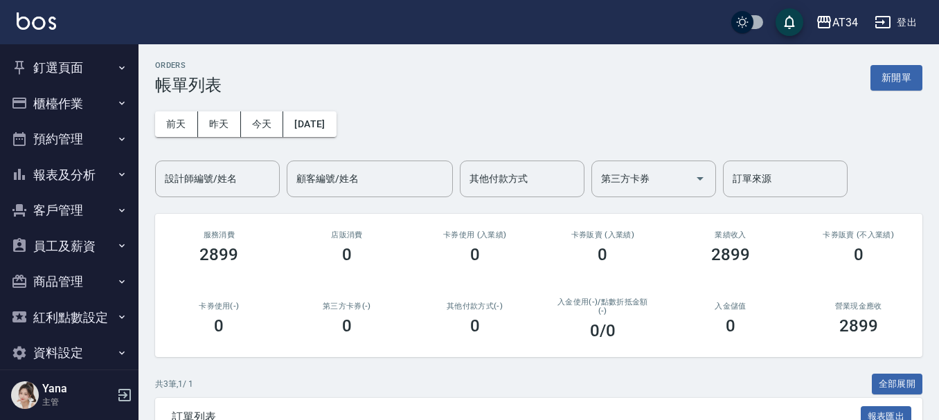
click at [857, 12] on div "AT34 登出" at bounding box center [469, 22] width 939 height 44
click at [71, 64] on button "釘選頁面" at bounding box center [69, 68] width 127 height 36
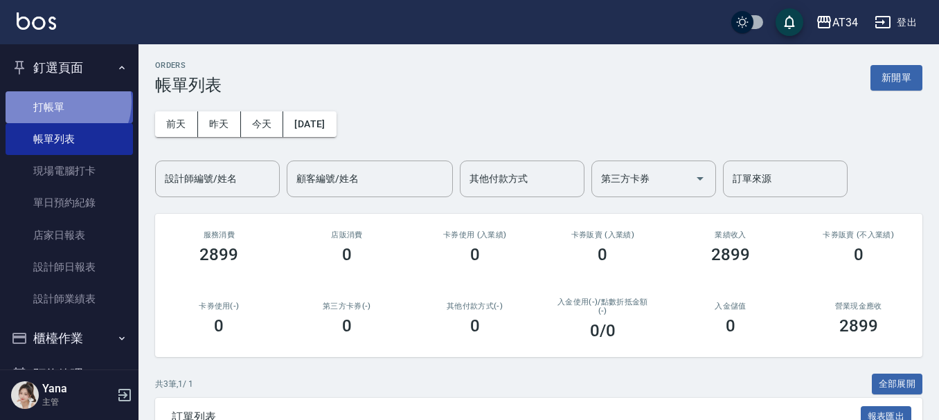
click at [66, 102] on link "打帳單" at bounding box center [69, 107] width 127 height 32
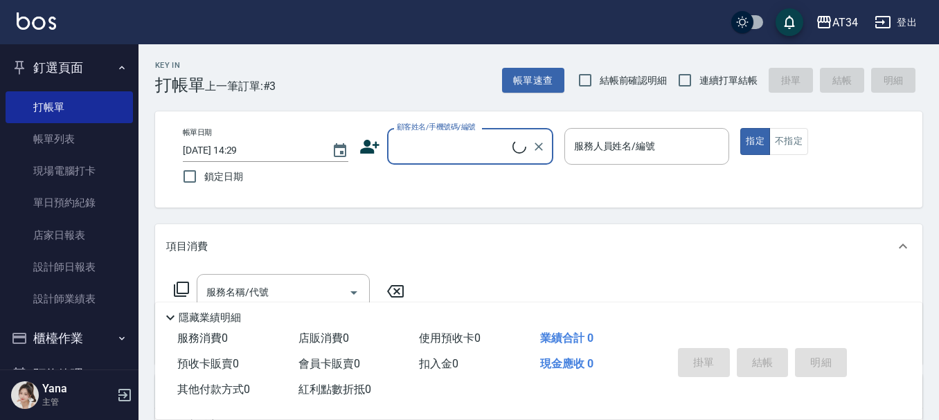
click at [427, 155] on input "顧客姓名/手機號碼/編號" at bounding box center [452, 146] width 119 height 24
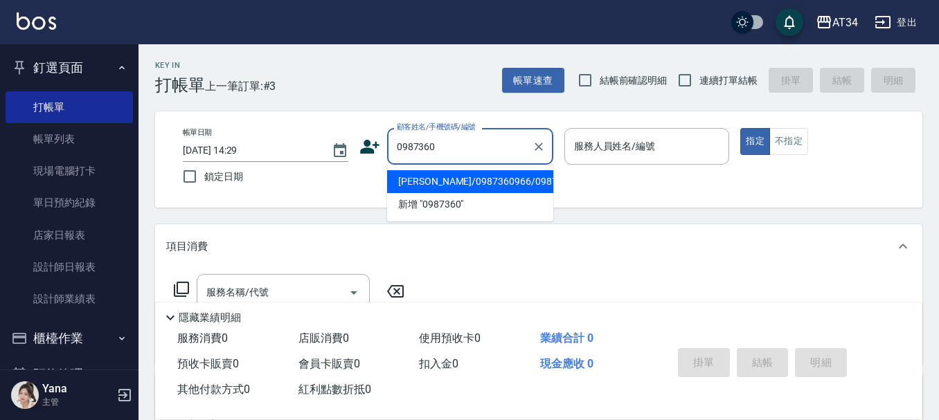
click at [429, 190] on li "黃星源/0987360966/0987360966" at bounding box center [470, 181] width 166 height 23
type input "黃星源/0987360966/0987360966"
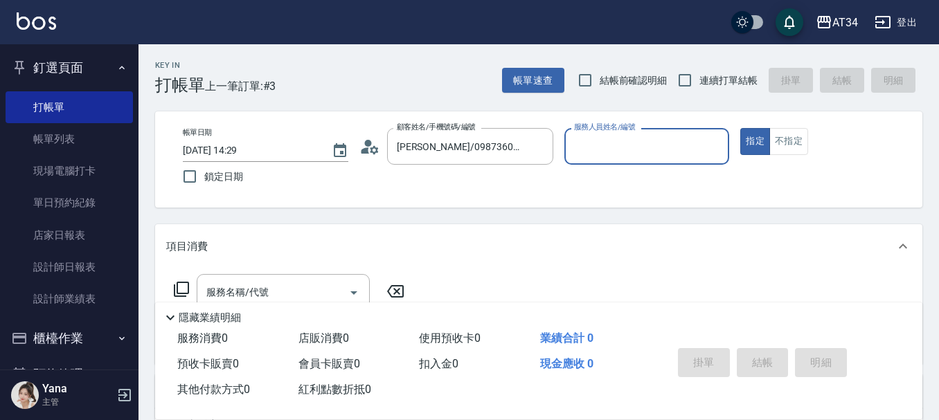
type input "Mei-07"
click at [255, 278] on div "服務名稱/代號" at bounding box center [283, 292] width 173 height 37
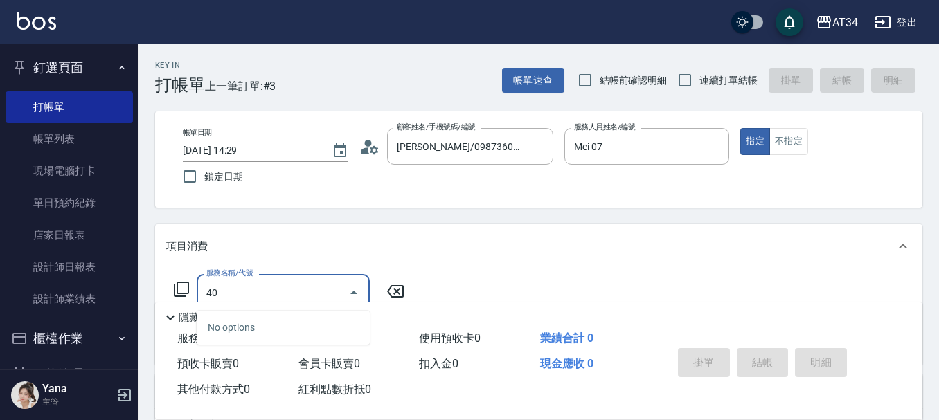
type input "401"
type input "20"
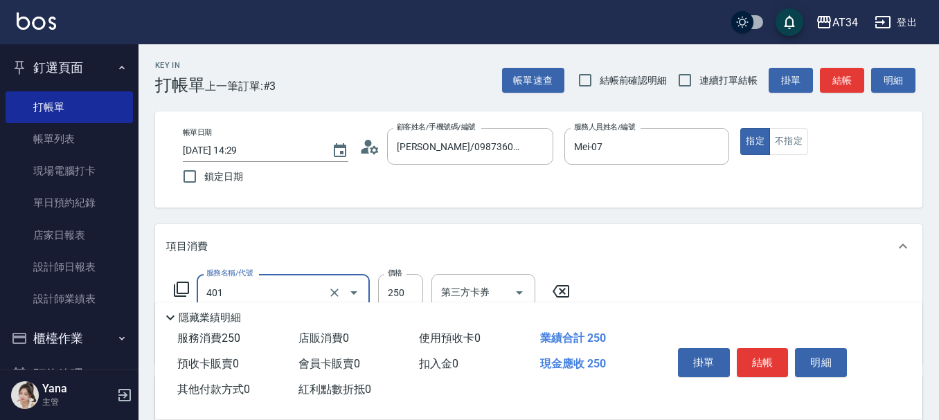
type input "剪髮(401)"
type input "2"
type input "0"
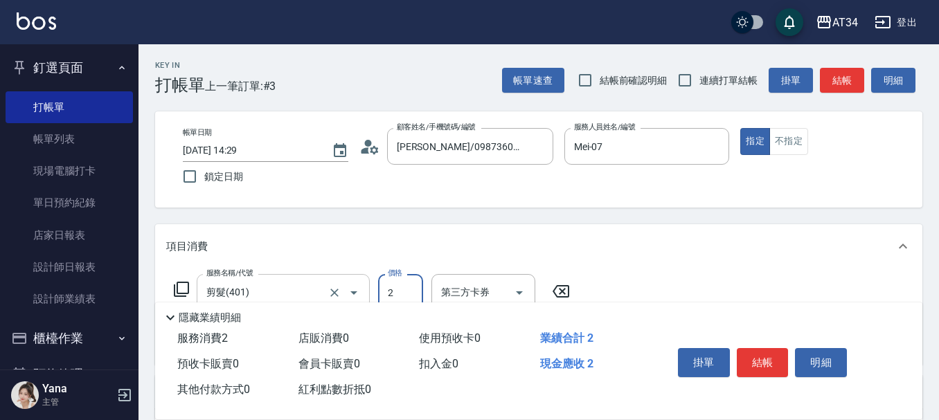
type input "29"
type input "20"
type input "299"
click at [754, 355] on button "結帳" at bounding box center [763, 362] width 52 height 29
